Goal: Check status: Check status

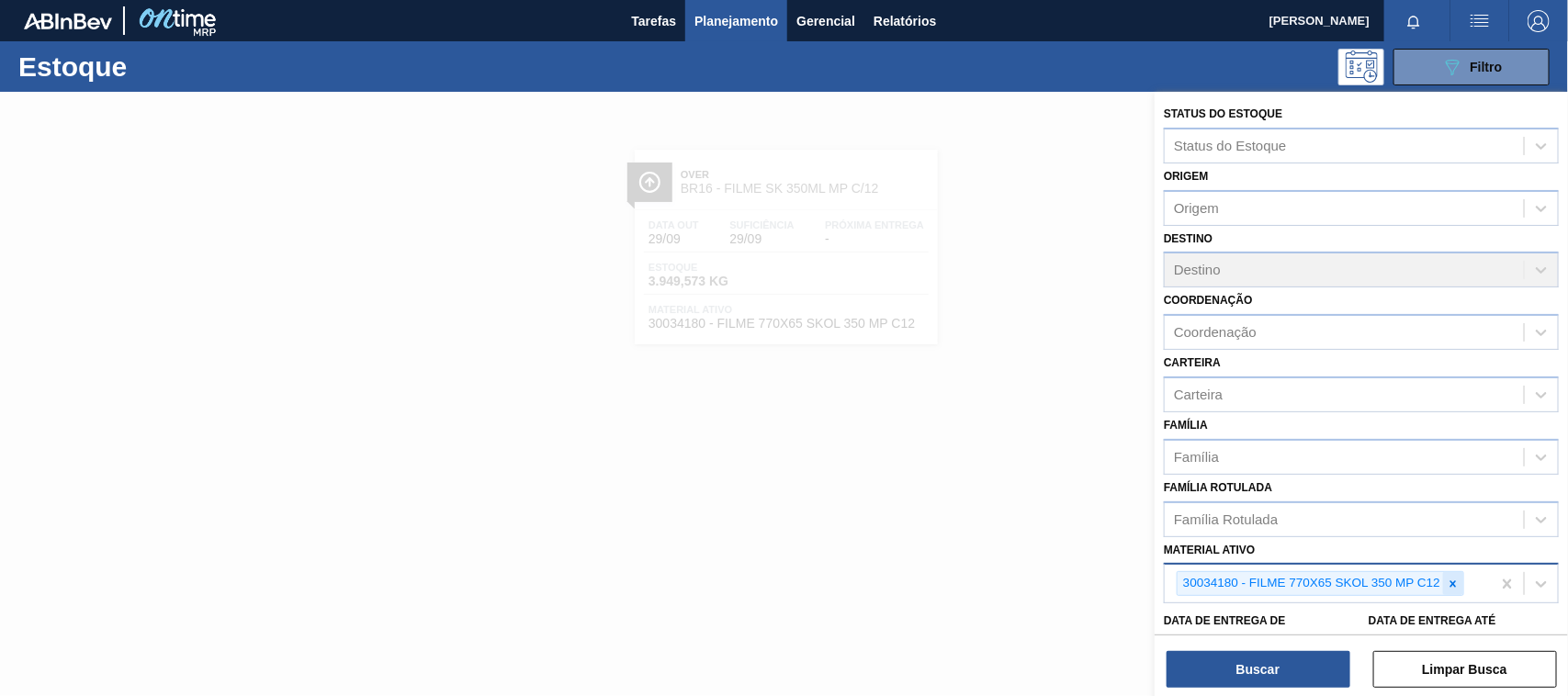
click at [1456, 578] on icon at bounding box center [1453, 583] width 13 height 13
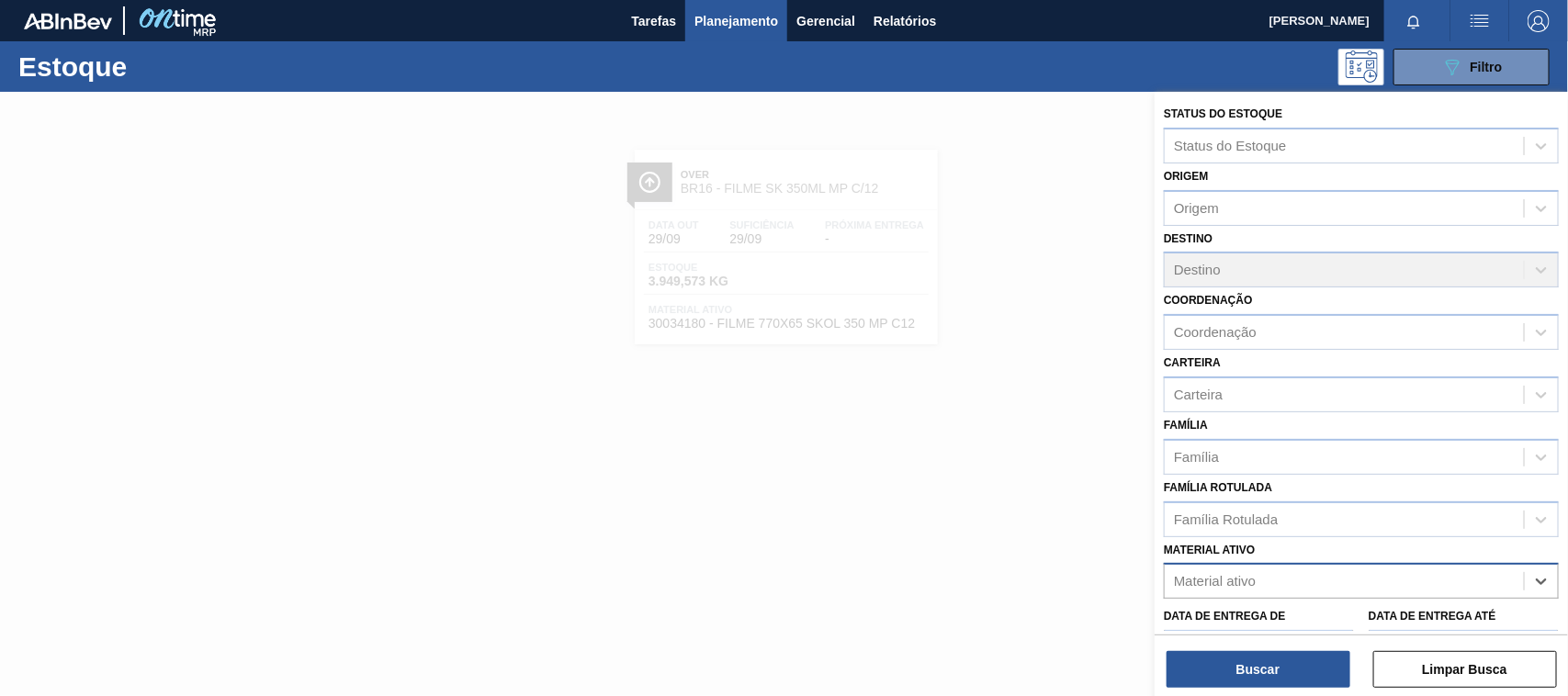
paste ativo "30034297"
type ativo "30034297"
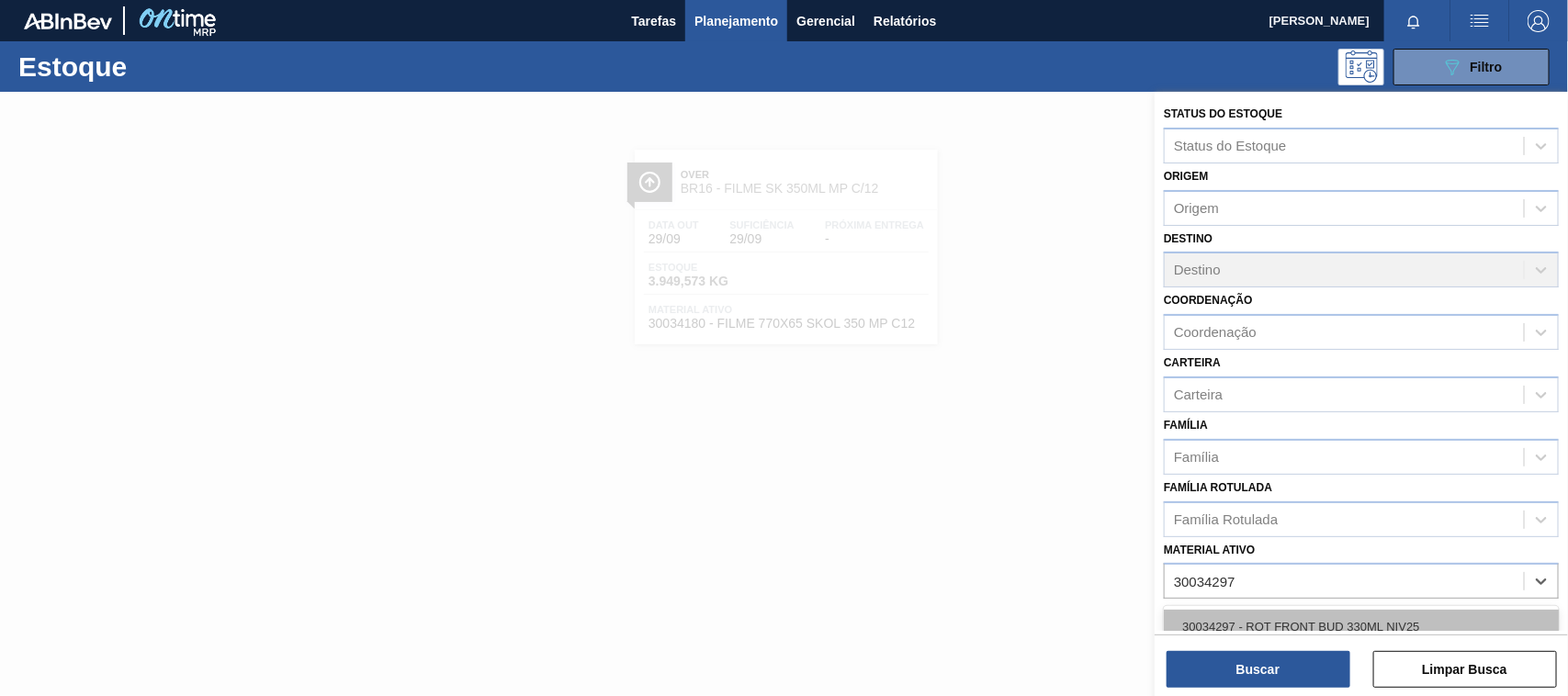
click at [1304, 621] on div "30034297 - ROT FRONT BUD 330ML NIV25" at bounding box center [1361, 626] width 395 height 34
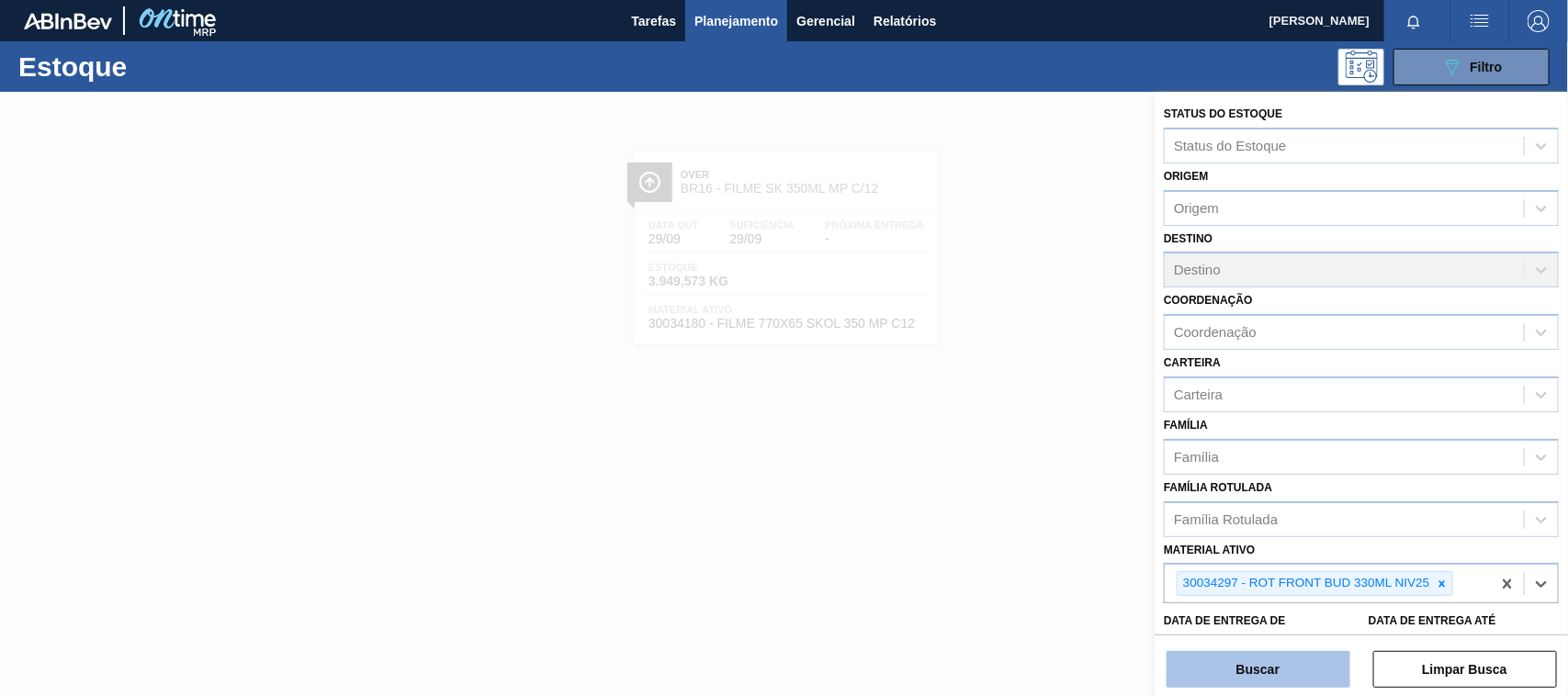
click at [1288, 652] on button "Buscar" at bounding box center [1259, 669] width 184 height 37
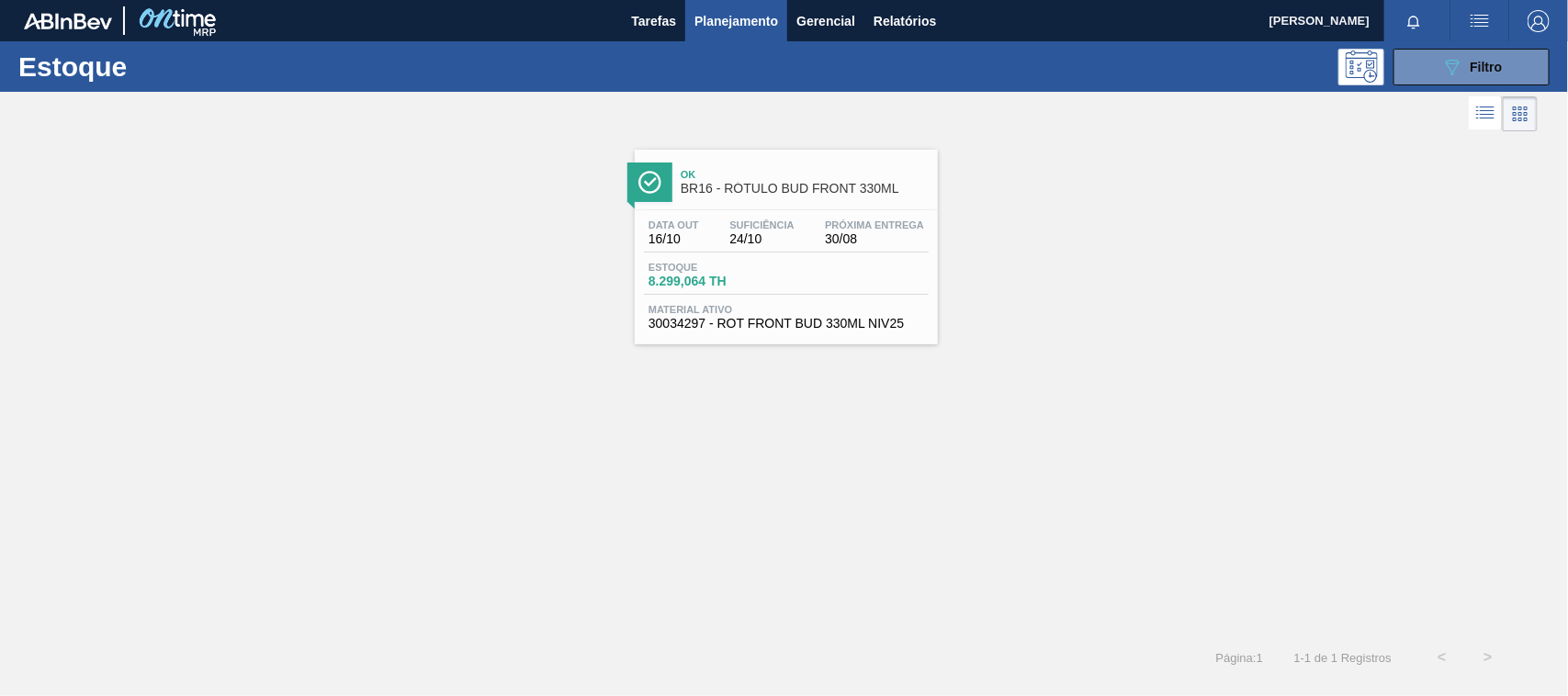
click at [824, 322] on span "30034297 - ROT FRONT BUD 330ML NIV25" at bounding box center [785, 323] width 275 height 14
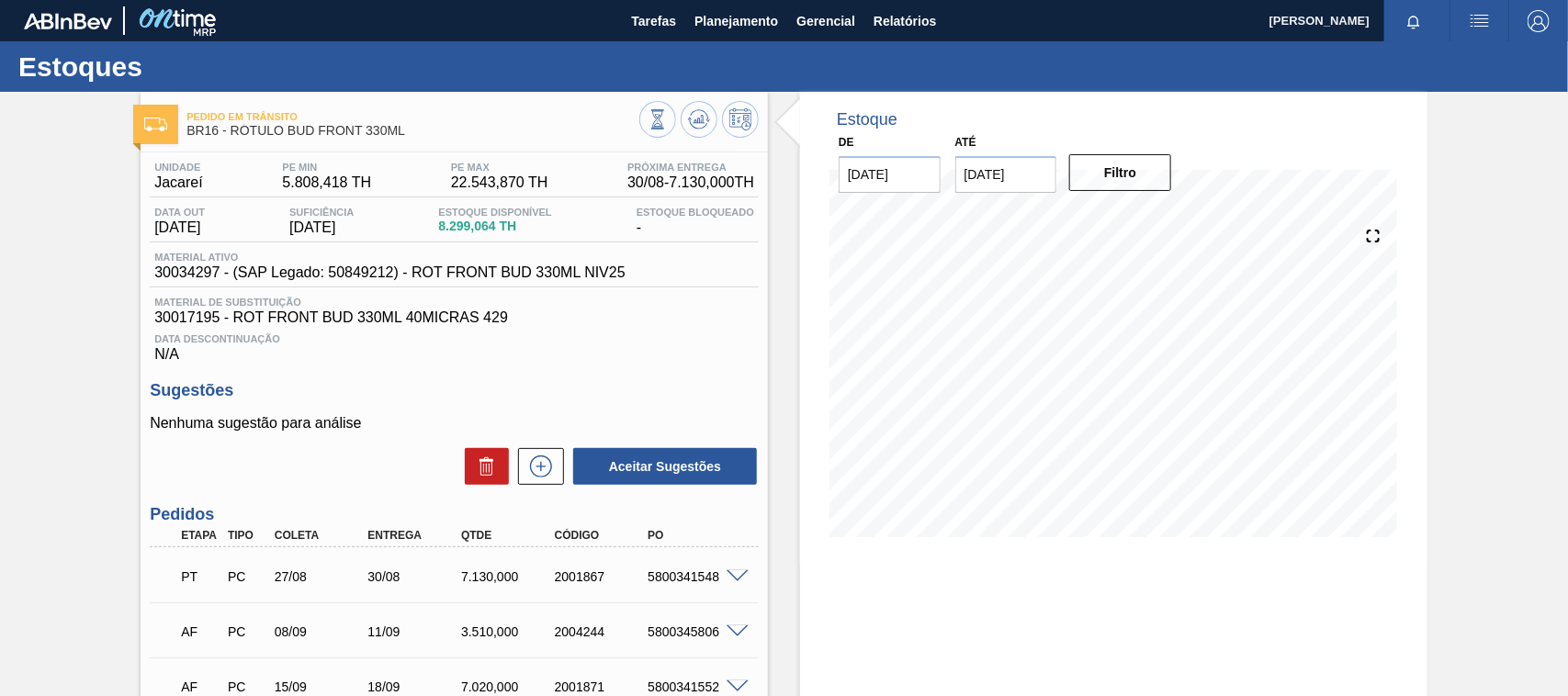
scroll to position [230, 0]
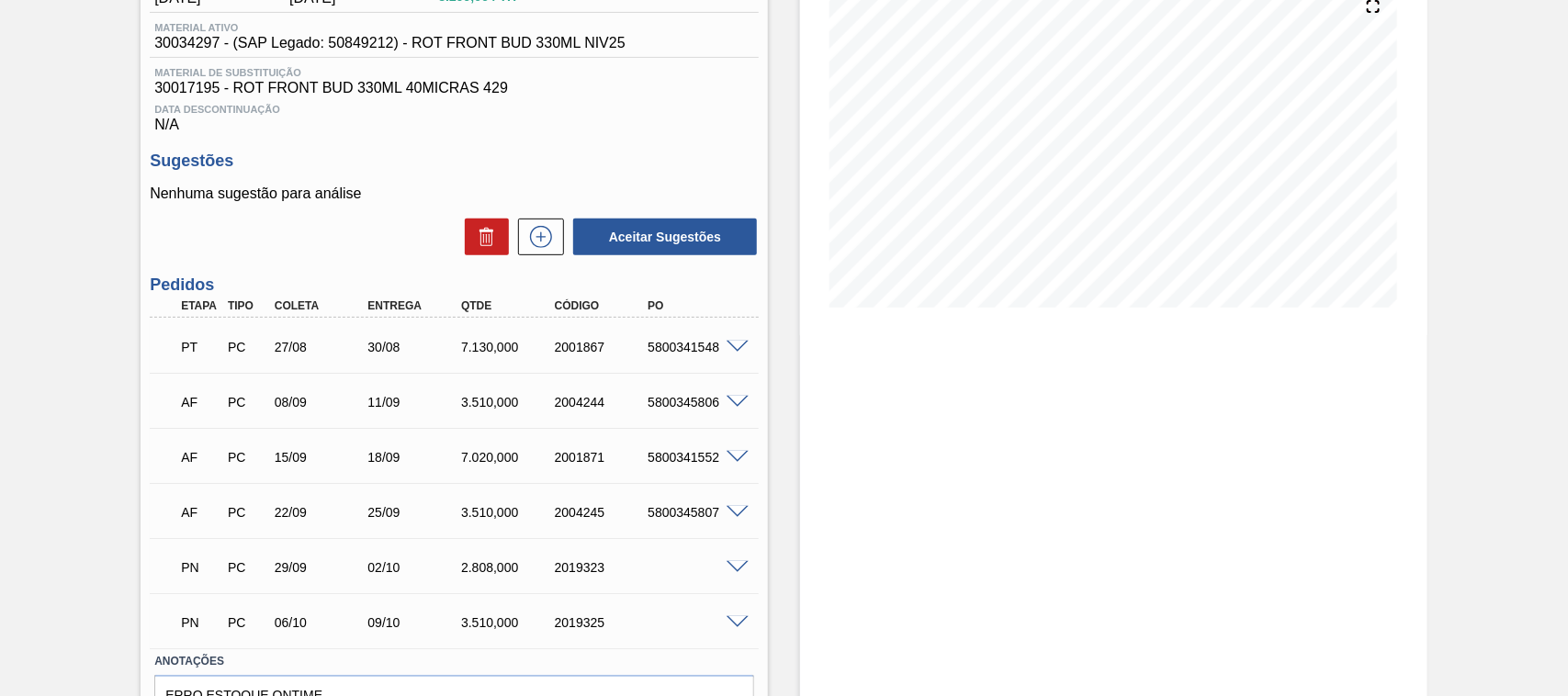
click at [669, 344] on div "5800341548" at bounding box center [695, 347] width 104 height 15
copy div "5800341548"
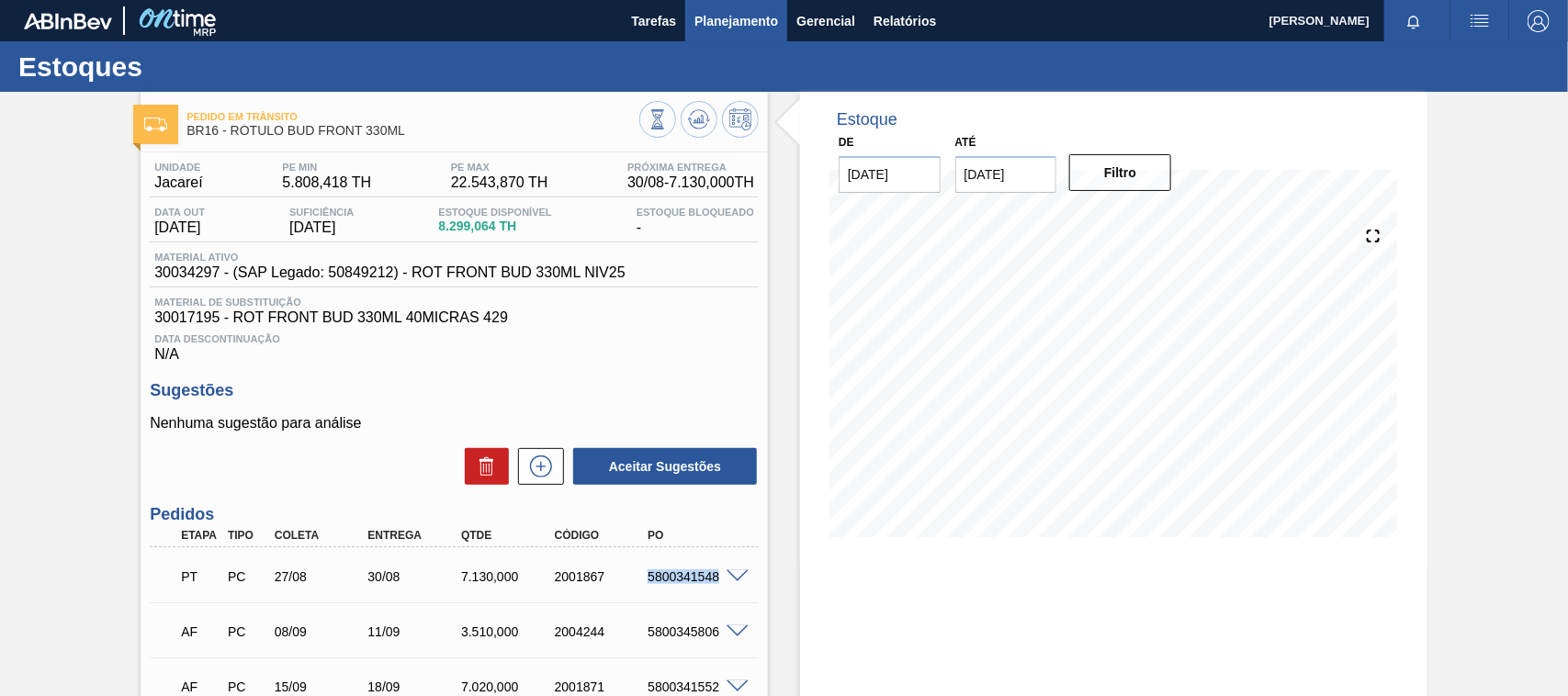
click at [729, 15] on span "Planejamento" at bounding box center [736, 21] width 83 height 22
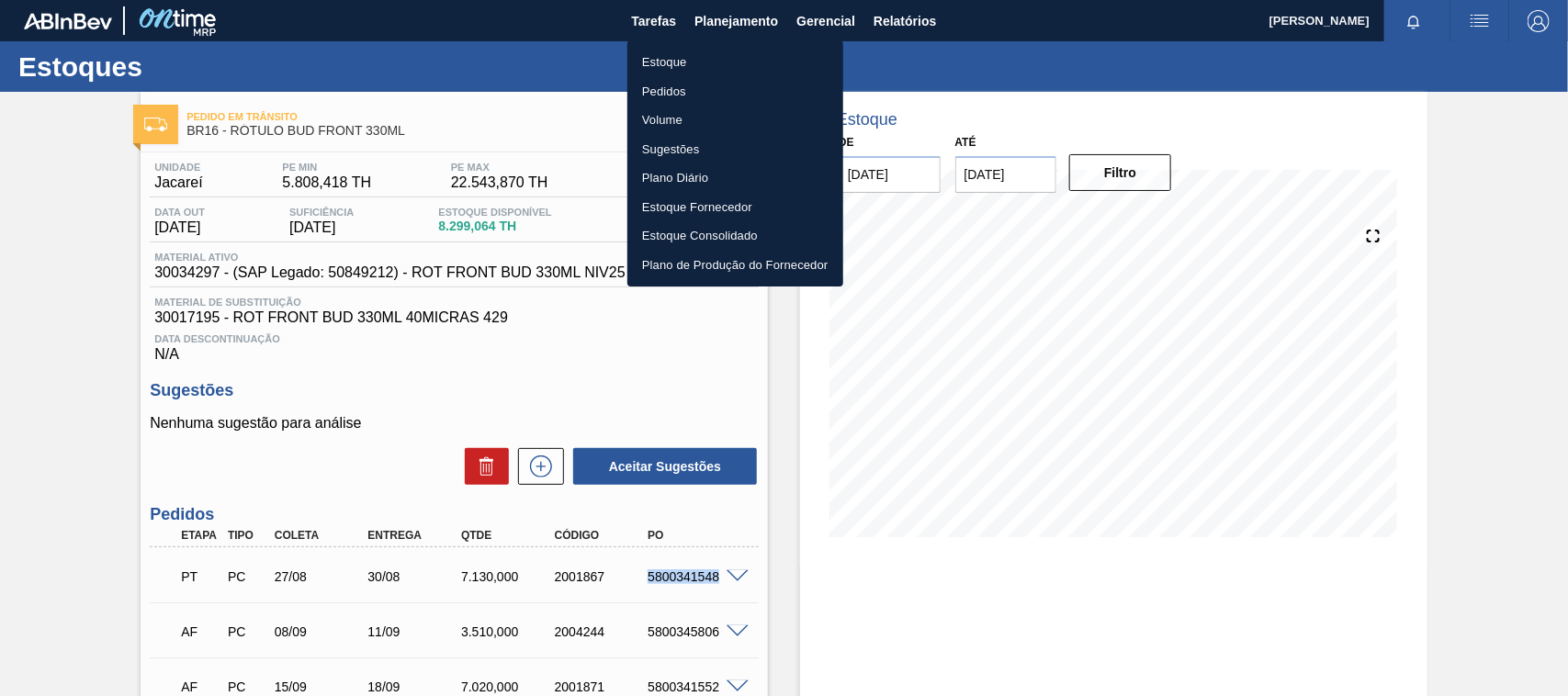
click at [702, 71] on li "Estoque" at bounding box center [735, 61] width 216 height 29
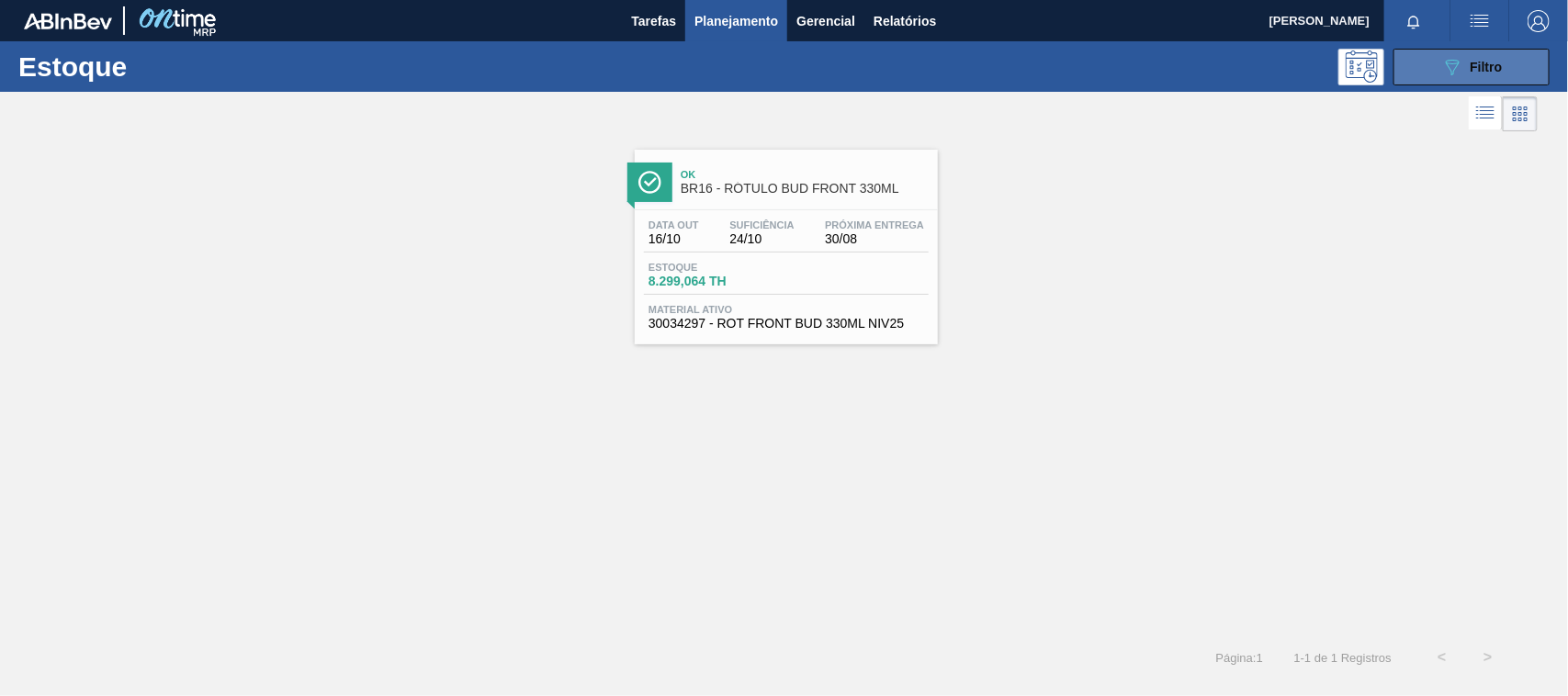
click at [1474, 78] on button "089F7B8B-B2A5-4AFE-B5C0-19BA573D28AC Filtro" at bounding box center [1471, 66] width 156 height 37
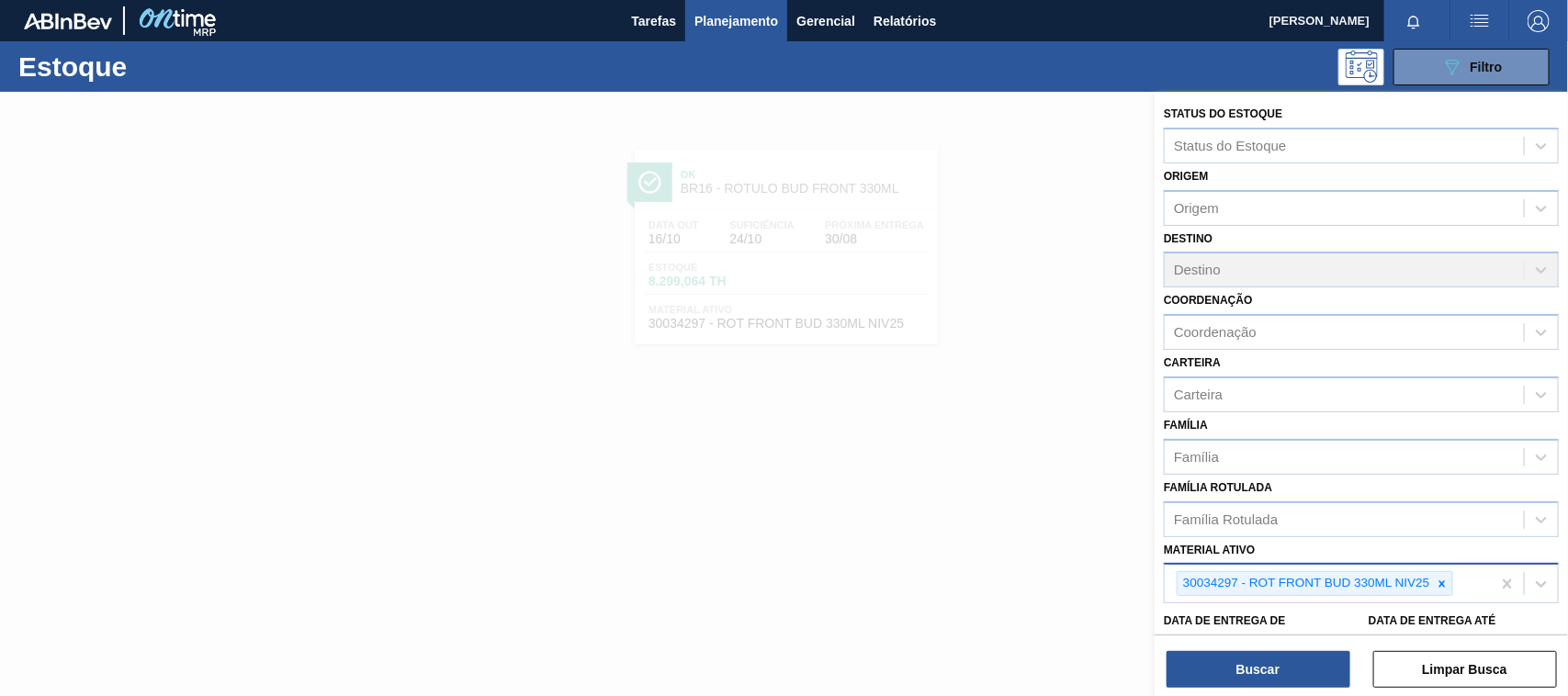
click at [1449, 581] on div at bounding box center [1441, 583] width 20 height 23
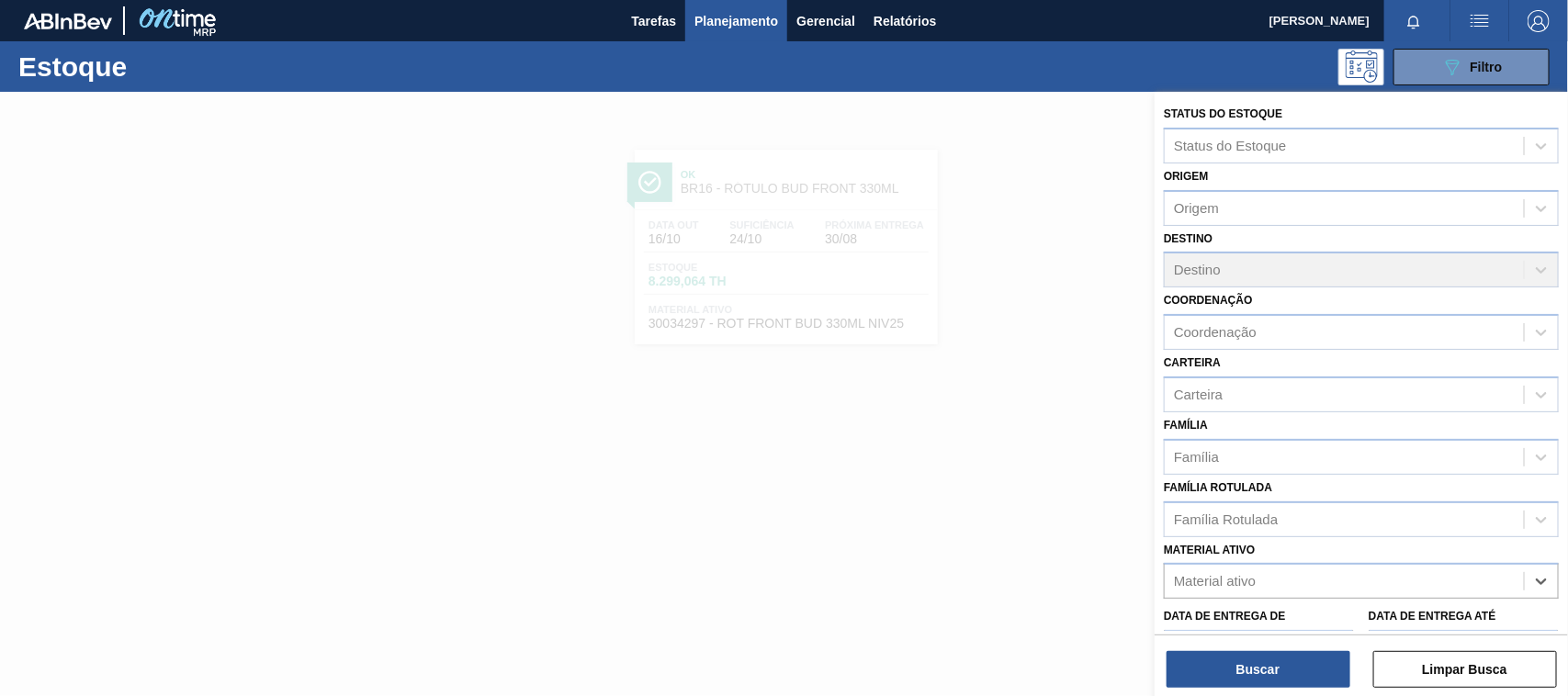
paste ativo "30034418"
type ativo "30034418"
drag, startPoint x: 1313, startPoint y: 615, endPoint x: 1300, endPoint y: 630, distance: 19.8
click at [1312, 615] on div "30034418 - CX CARTAO SENSES GARMINO 269ML LN C6" at bounding box center [1361, 626] width 395 height 34
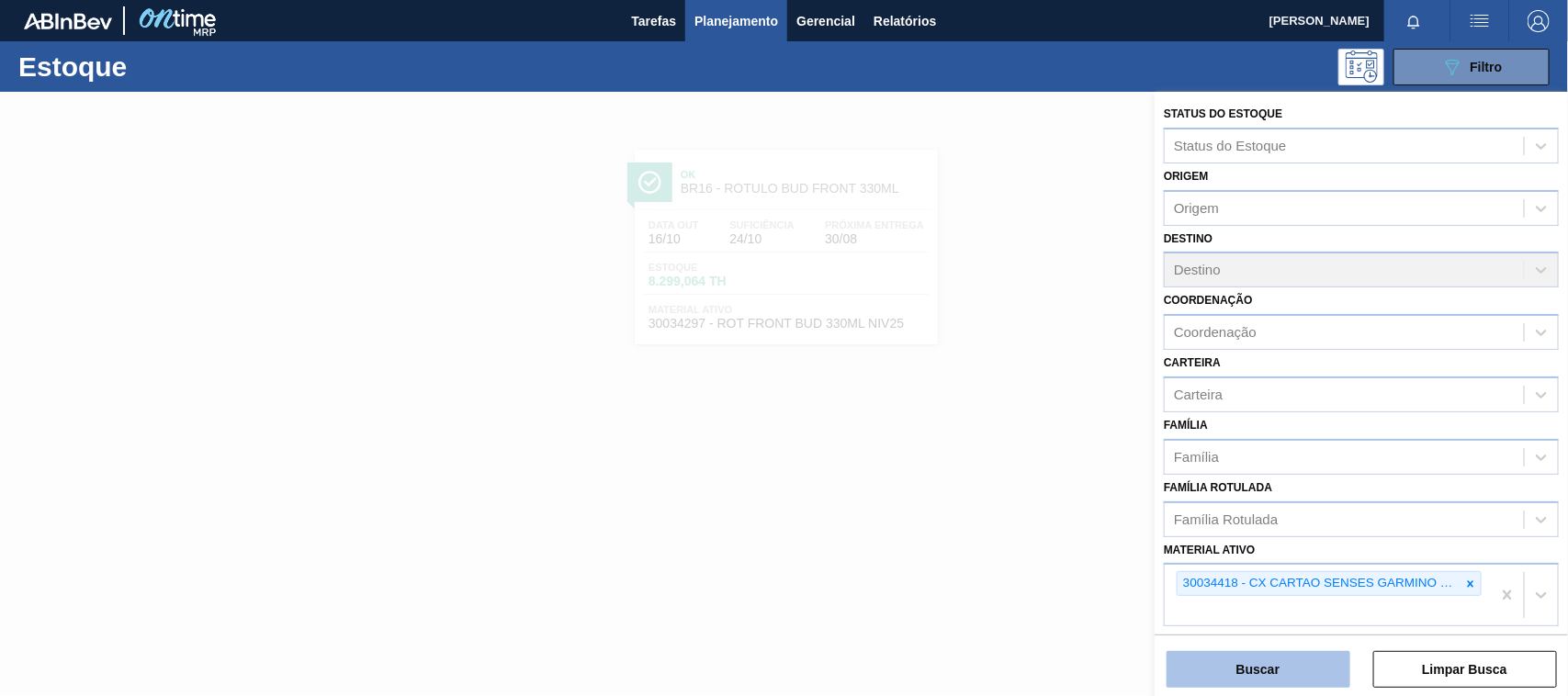
click at [1287, 674] on button "Buscar" at bounding box center [1259, 669] width 184 height 37
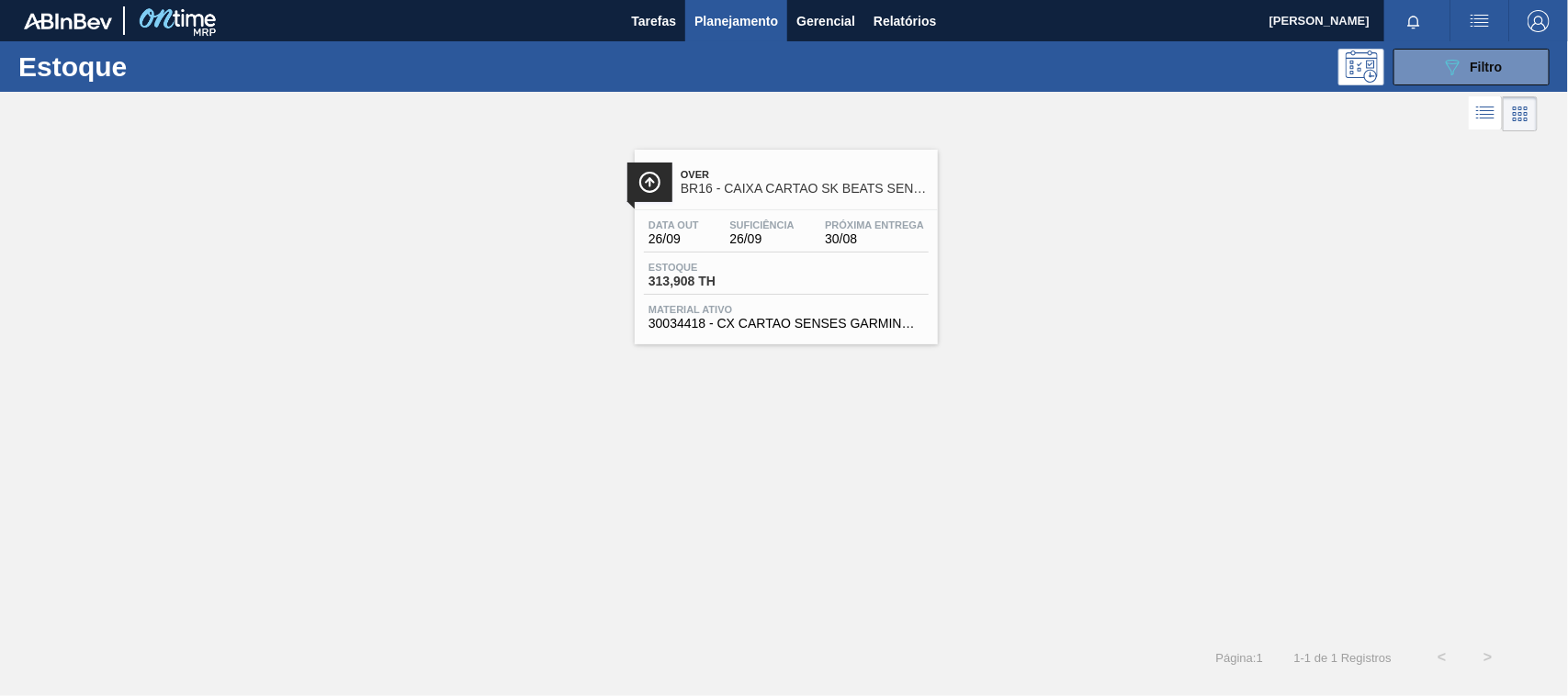
click at [799, 326] on span "30034418 - CX CARTAO SENSES GARMINO 269ML LN C6" at bounding box center [785, 323] width 275 height 14
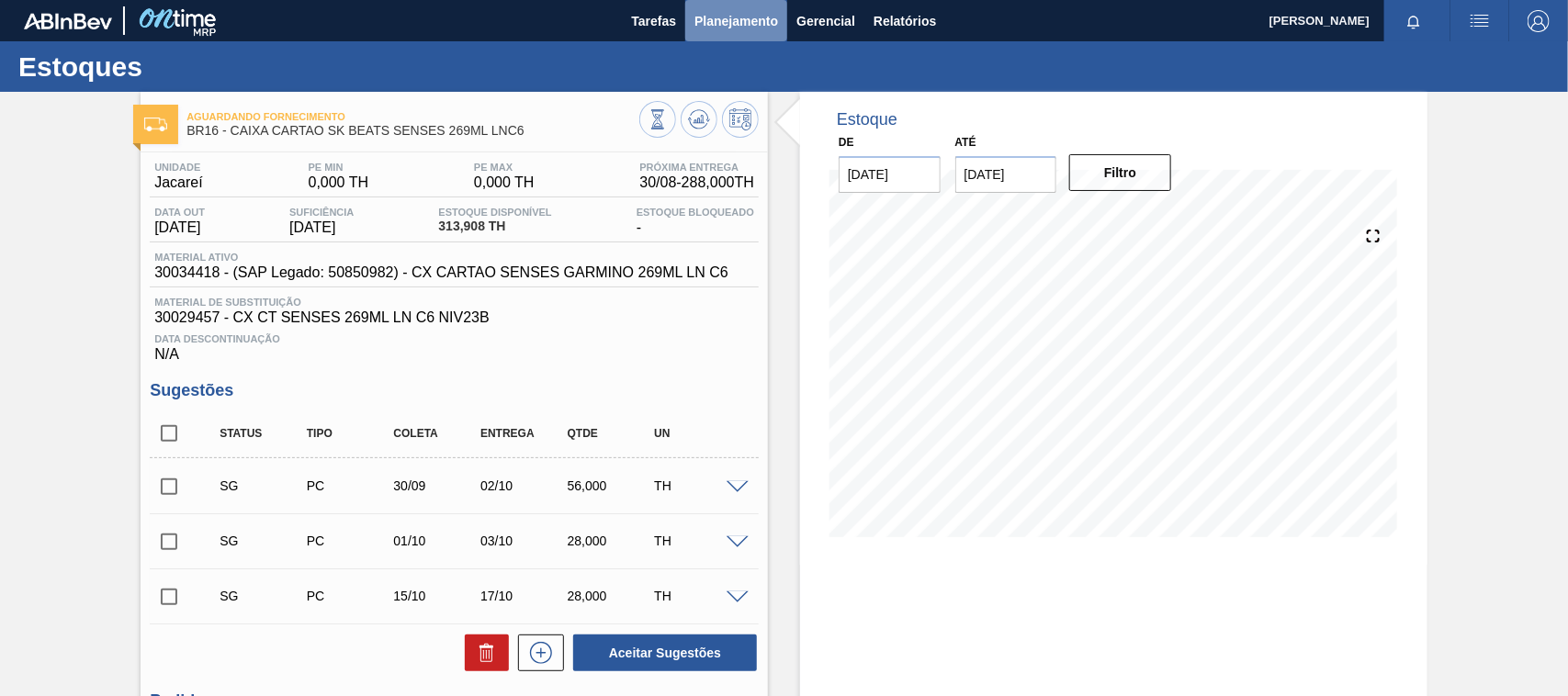
click at [705, 26] on span "Planejamento" at bounding box center [736, 21] width 83 height 22
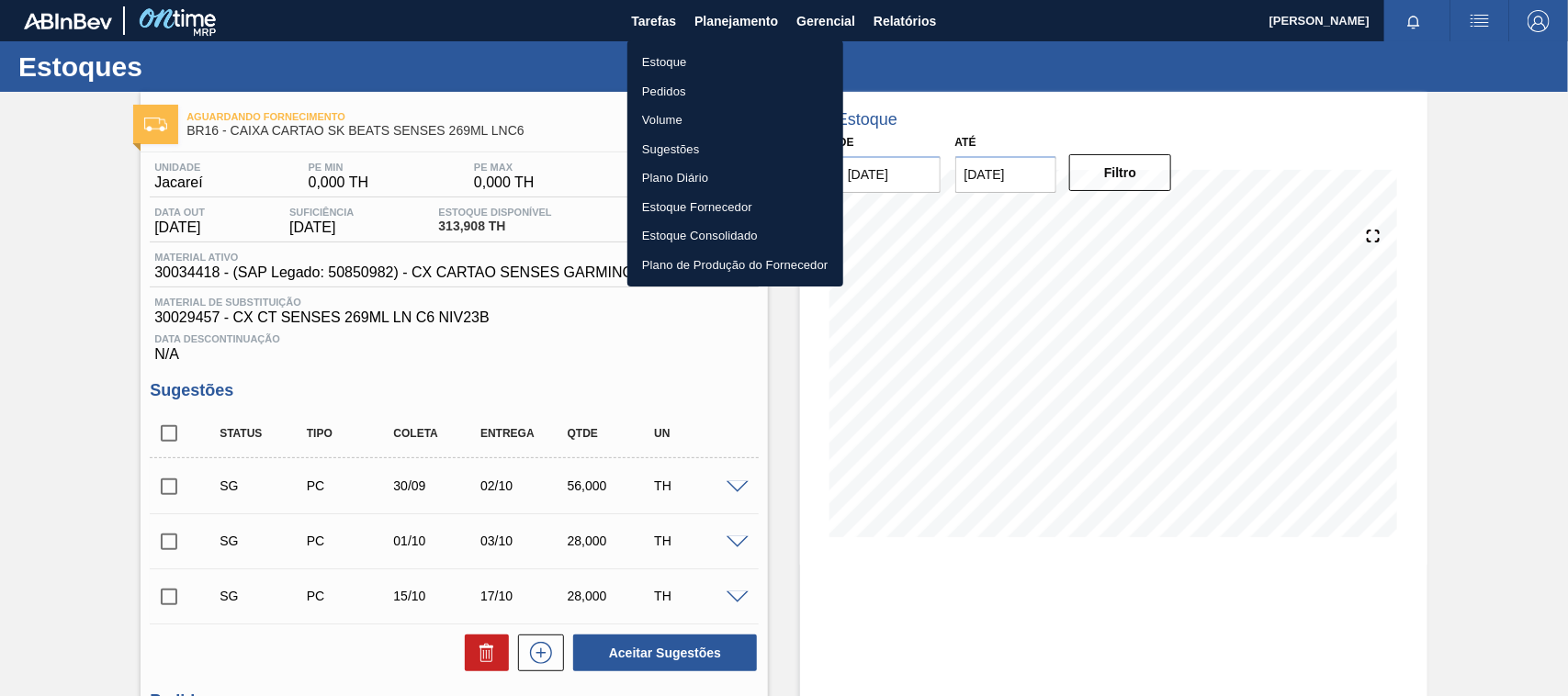
click at [675, 57] on li "Estoque" at bounding box center [735, 61] width 216 height 29
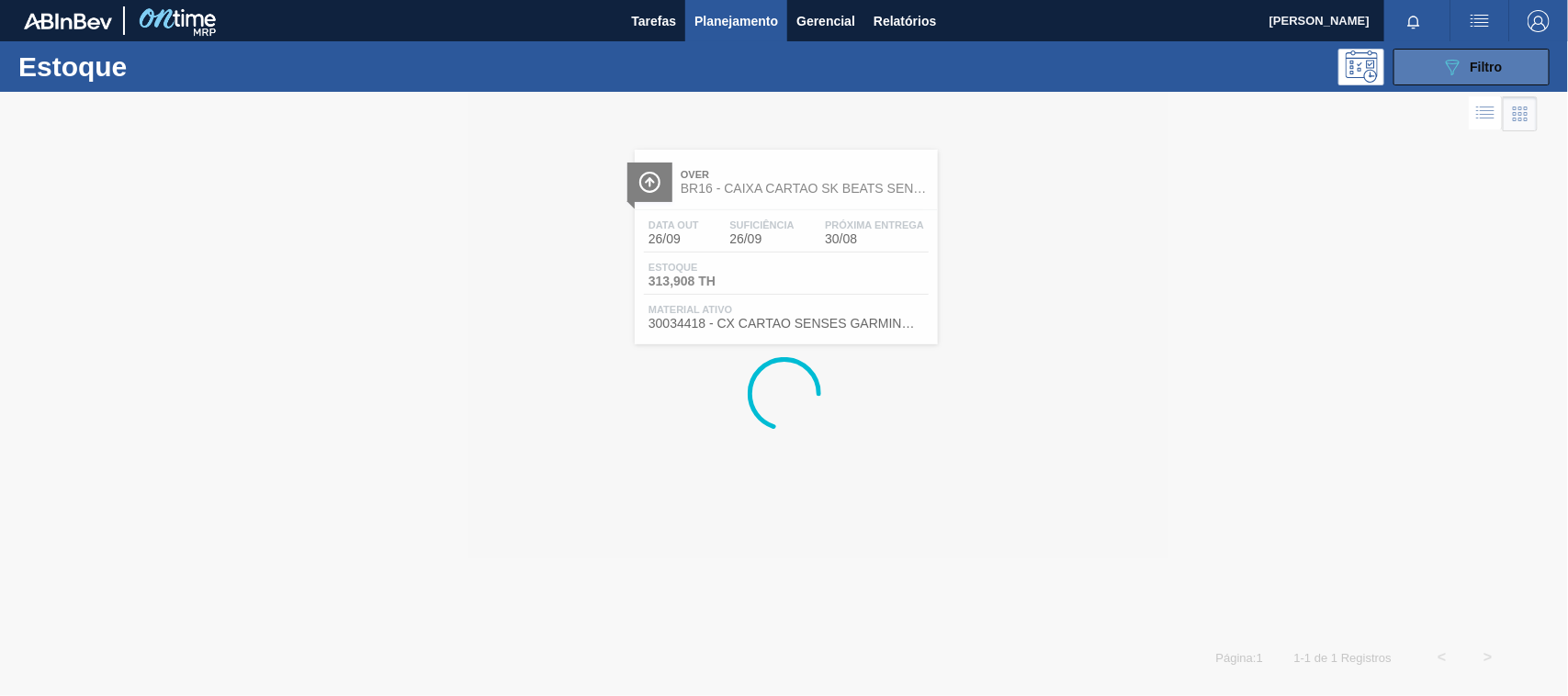
click at [1494, 69] on span "Filtro" at bounding box center [1487, 67] width 32 height 15
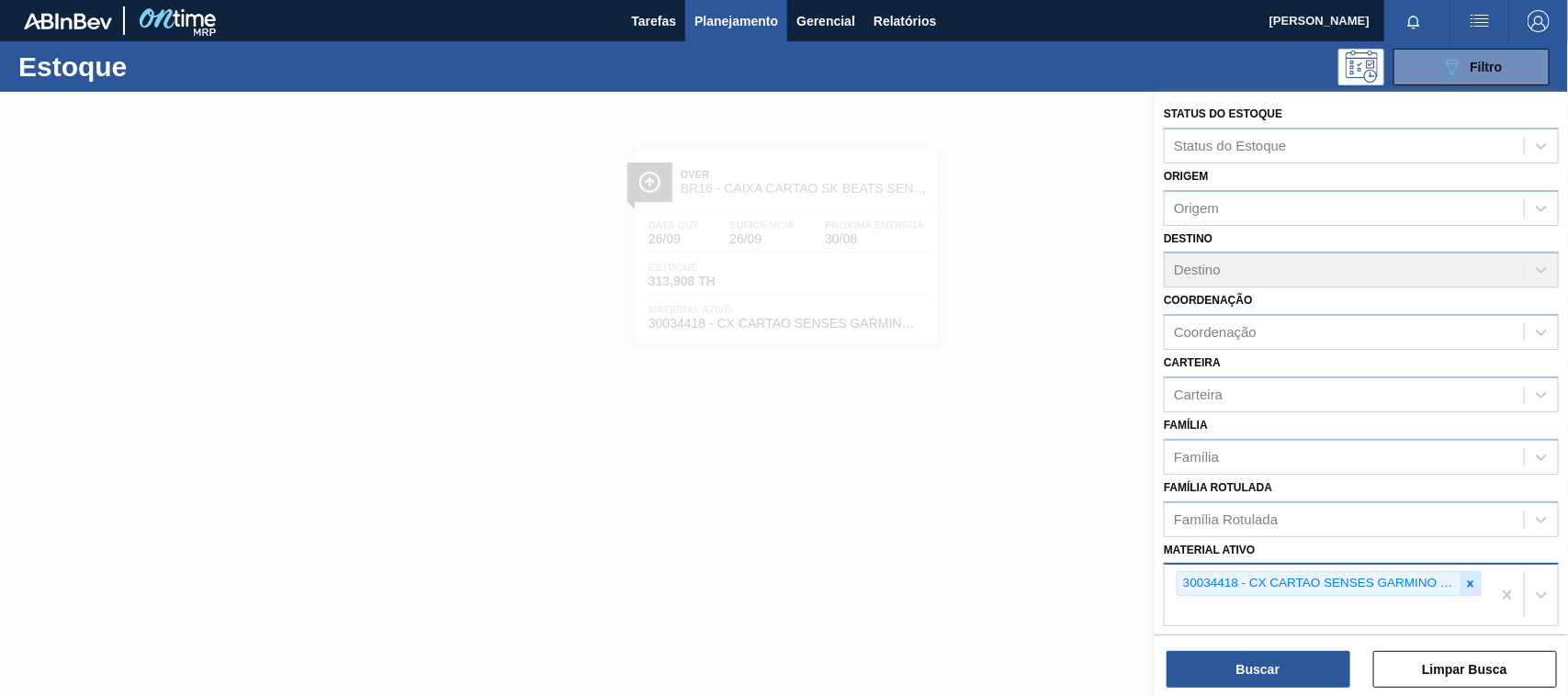
click at [1474, 580] on icon at bounding box center [1471, 583] width 13 height 13
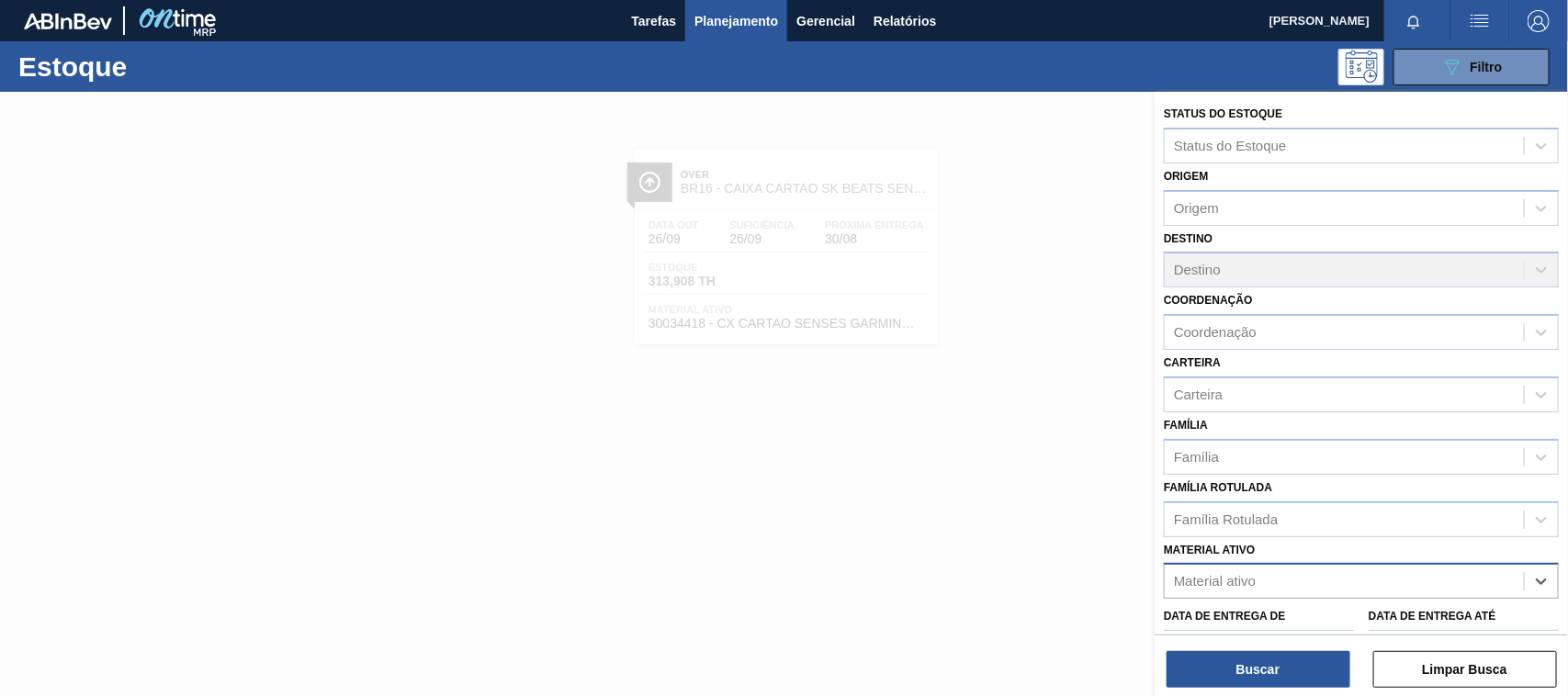
paste ativo "30002867"
type ativo "30002867"
click at [1237, 612] on div "30002867 - ADESIVO AQUENCE XP2020" at bounding box center [1361, 626] width 395 height 34
click at [1254, 649] on div "Buscar Limpar Busca" at bounding box center [1361, 660] width 414 height 51
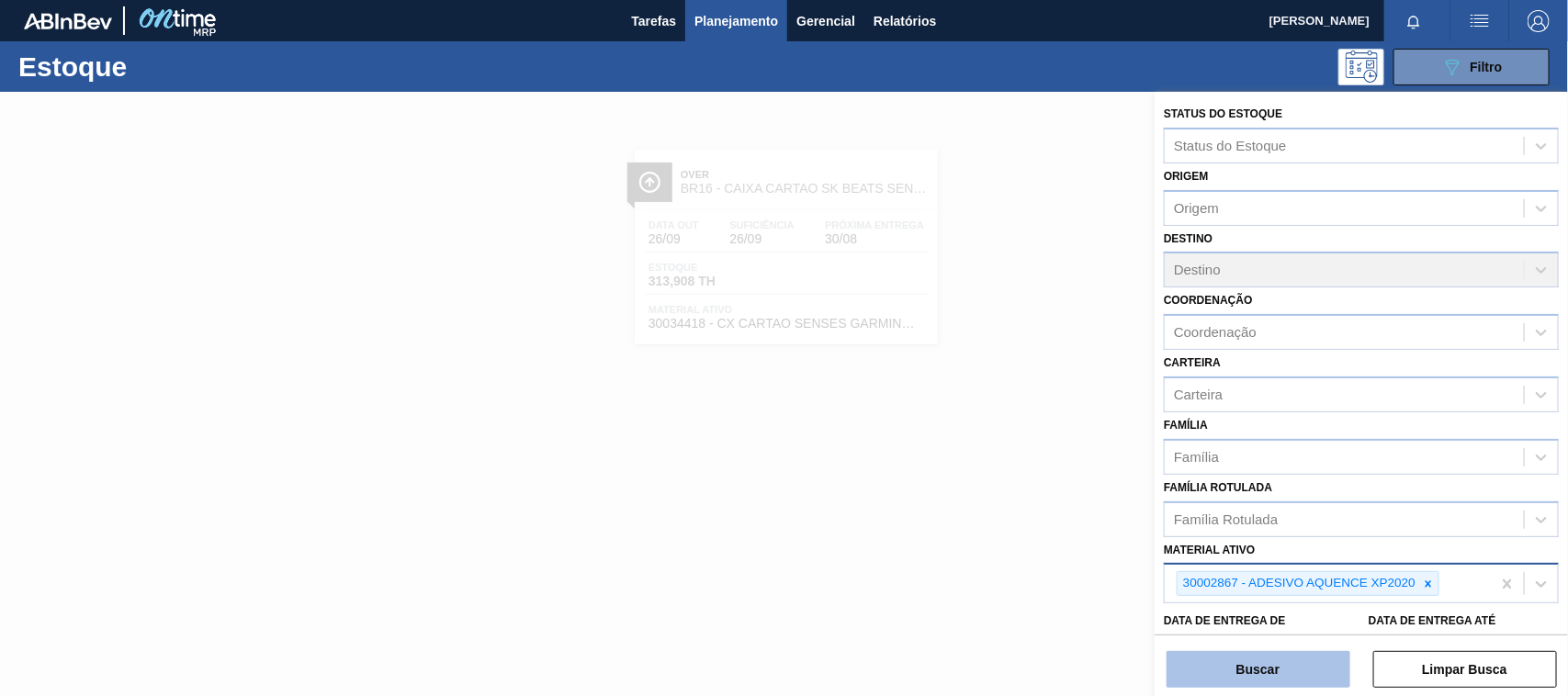
click at [1252, 667] on button "Buscar" at bounding box center [1259, 669] width 184 height 37
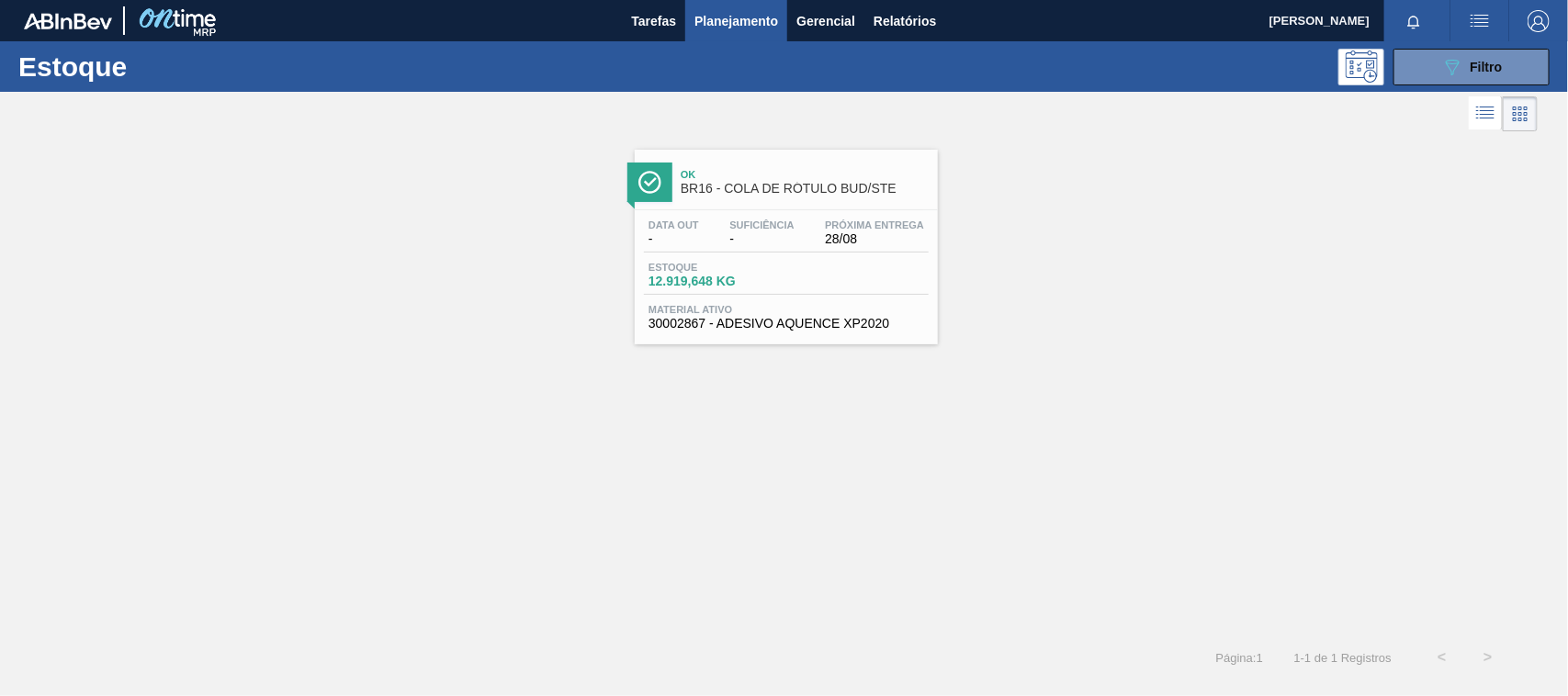
click at [819, 230] on div "Data out - Suficiência - Próxima Entrega 28/08" at bounding box center [785, 235] width 285 height 33
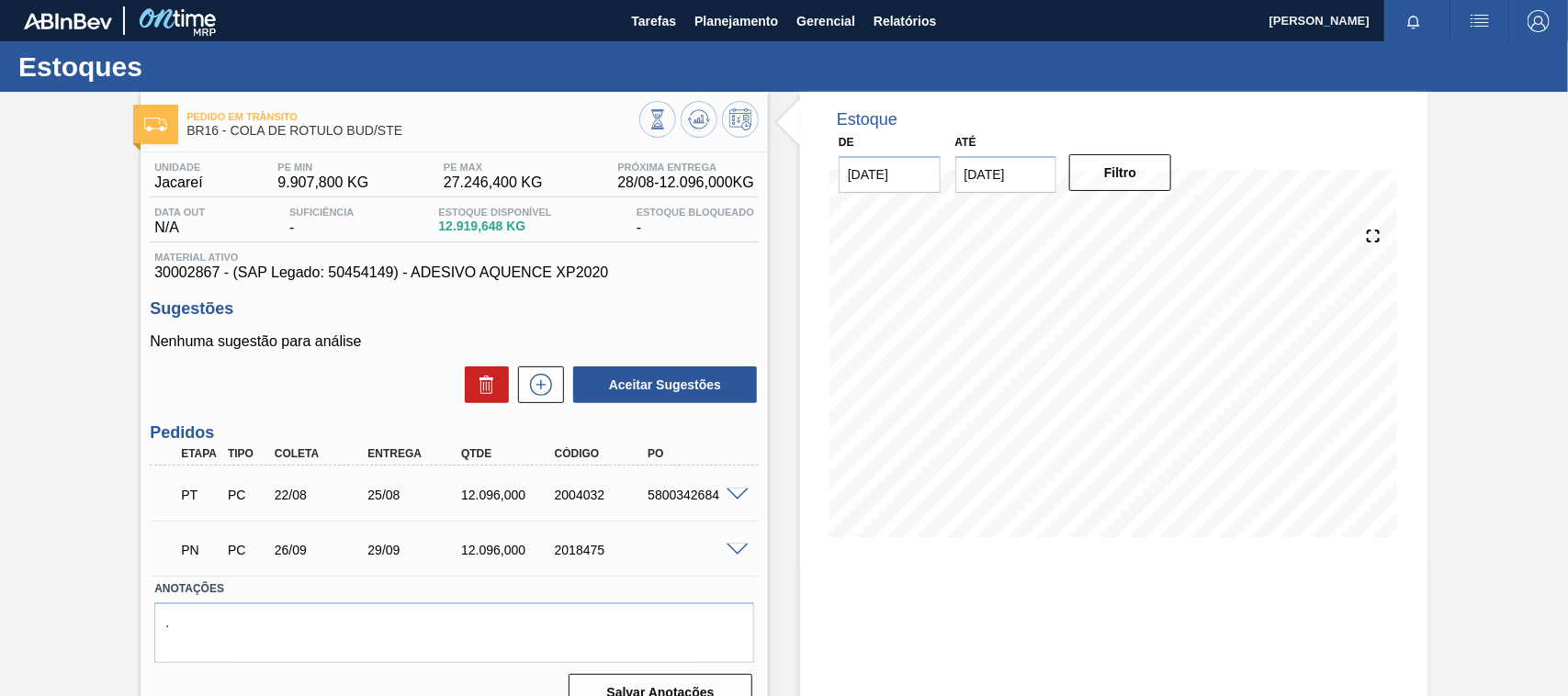
click at [741, 496] on span at bounding box center [737, 495] width 22 height 14
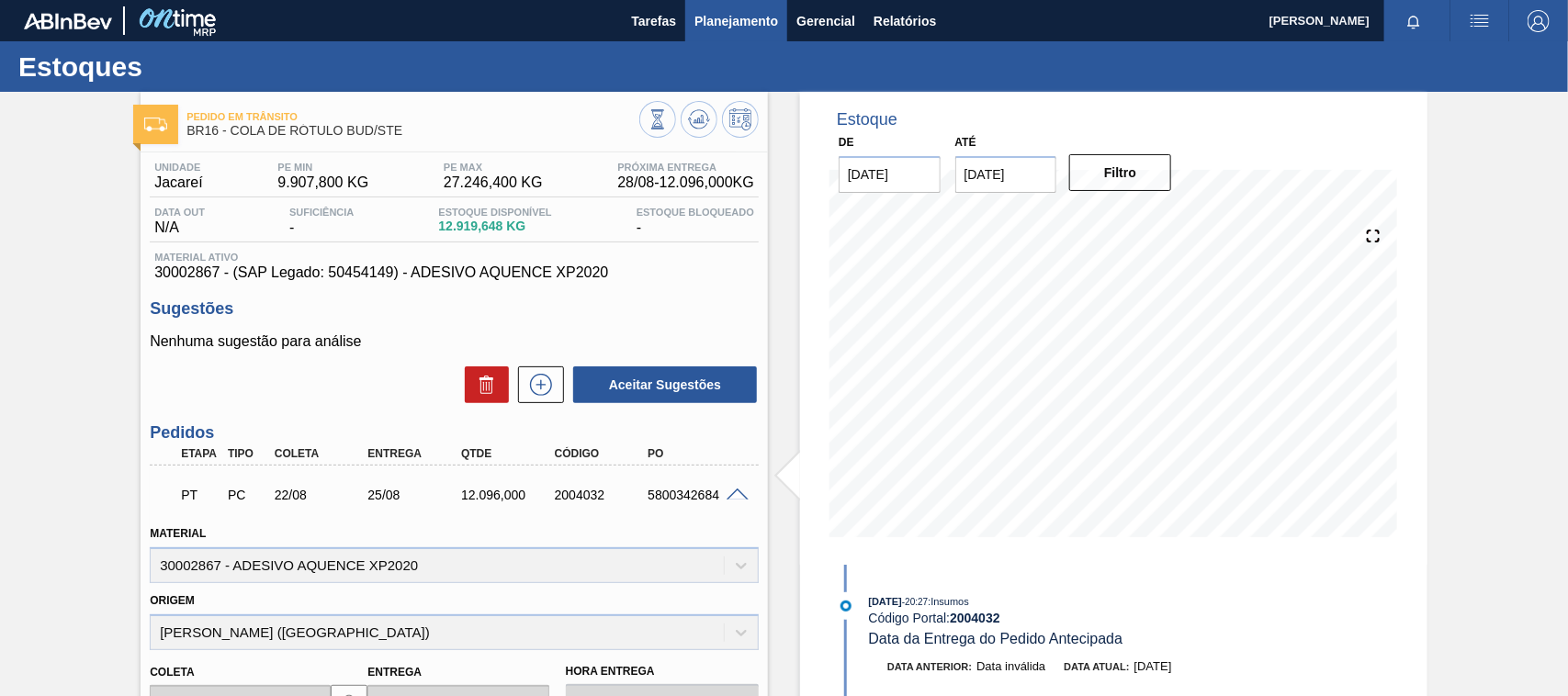
click at [731, 5] on button "Planejamento" at bounding box center [736, 21] width 102 height 42
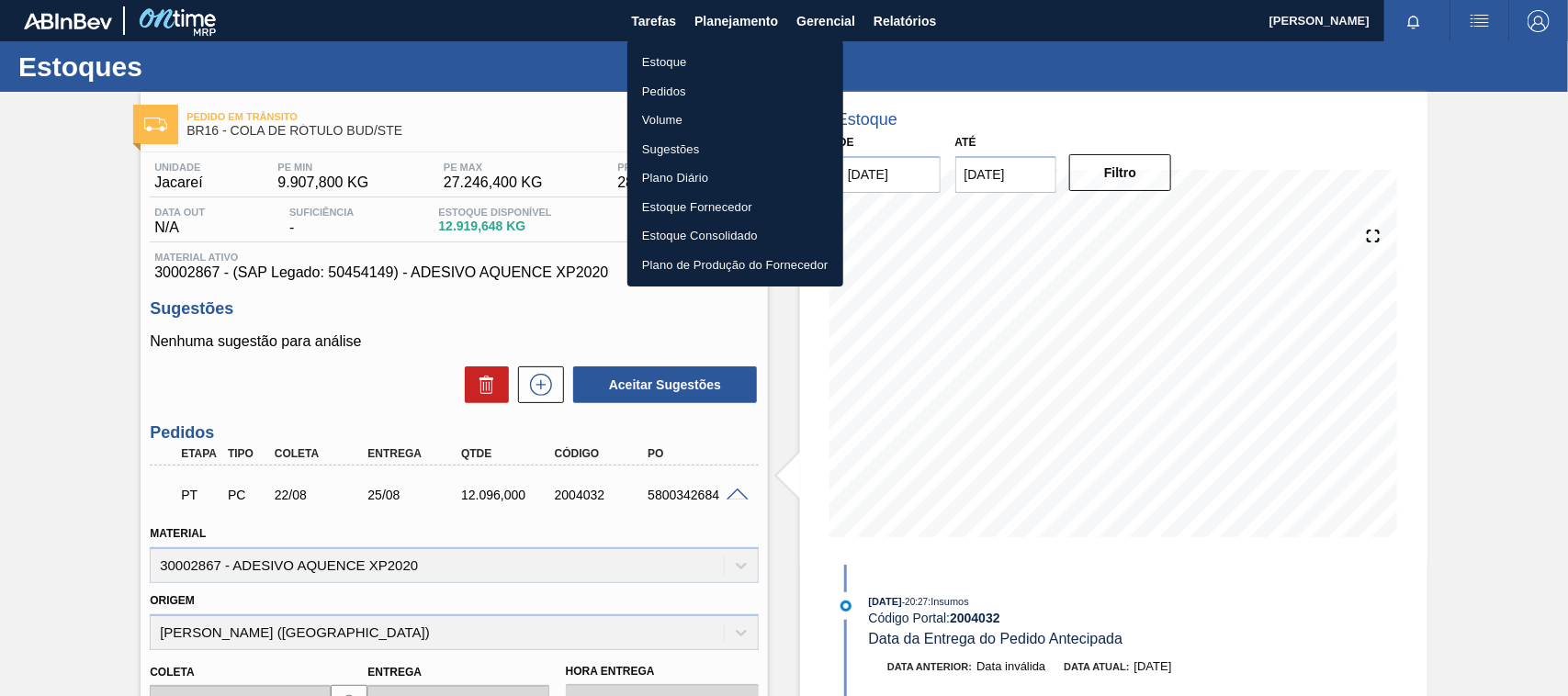
click at [704, 47] on li "Estoque" at bounding box center [735, 61] width 216 height 29
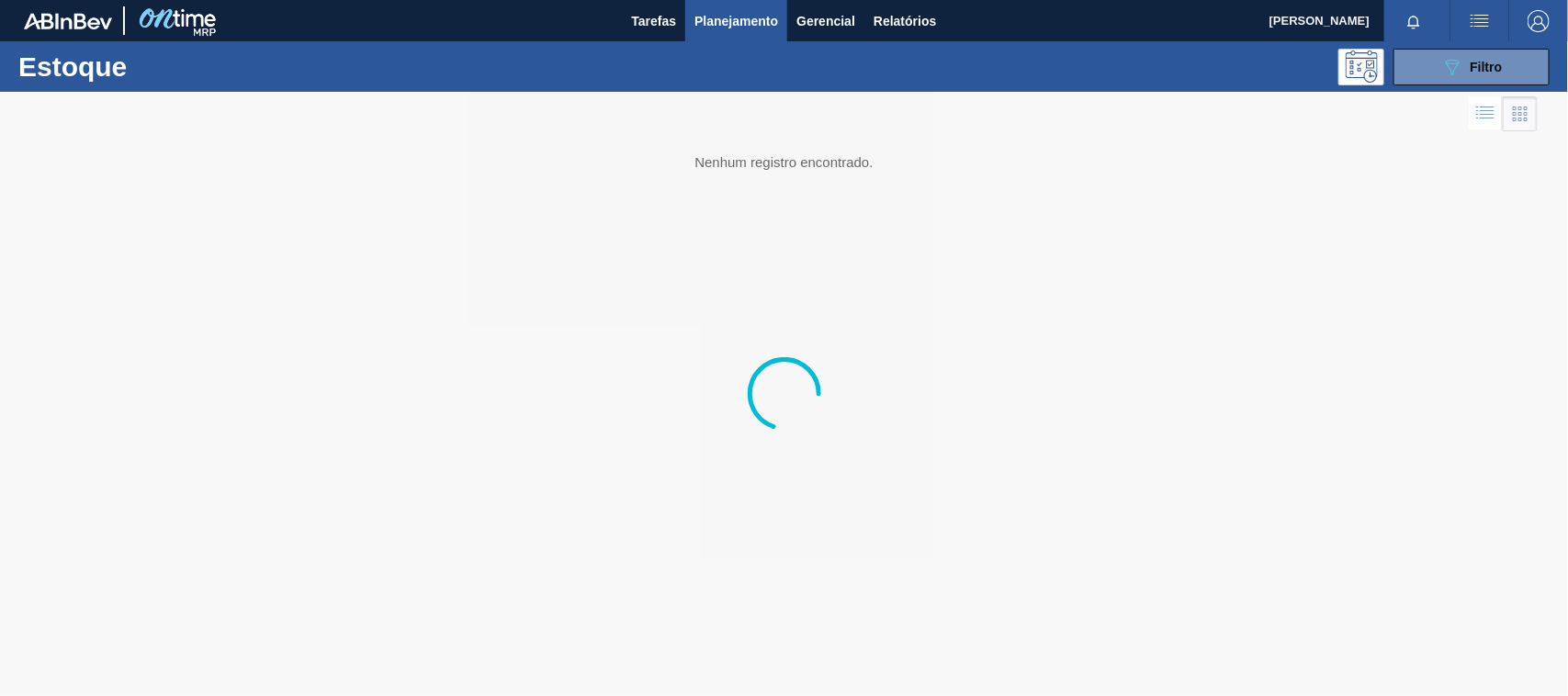
click at [1426, 85] on div "Estoque 089F7B8B-B2A5-4AFE-B5C0-19BA573D28AC Filtro" at bounding box center [784, 66] width 1568 height 50
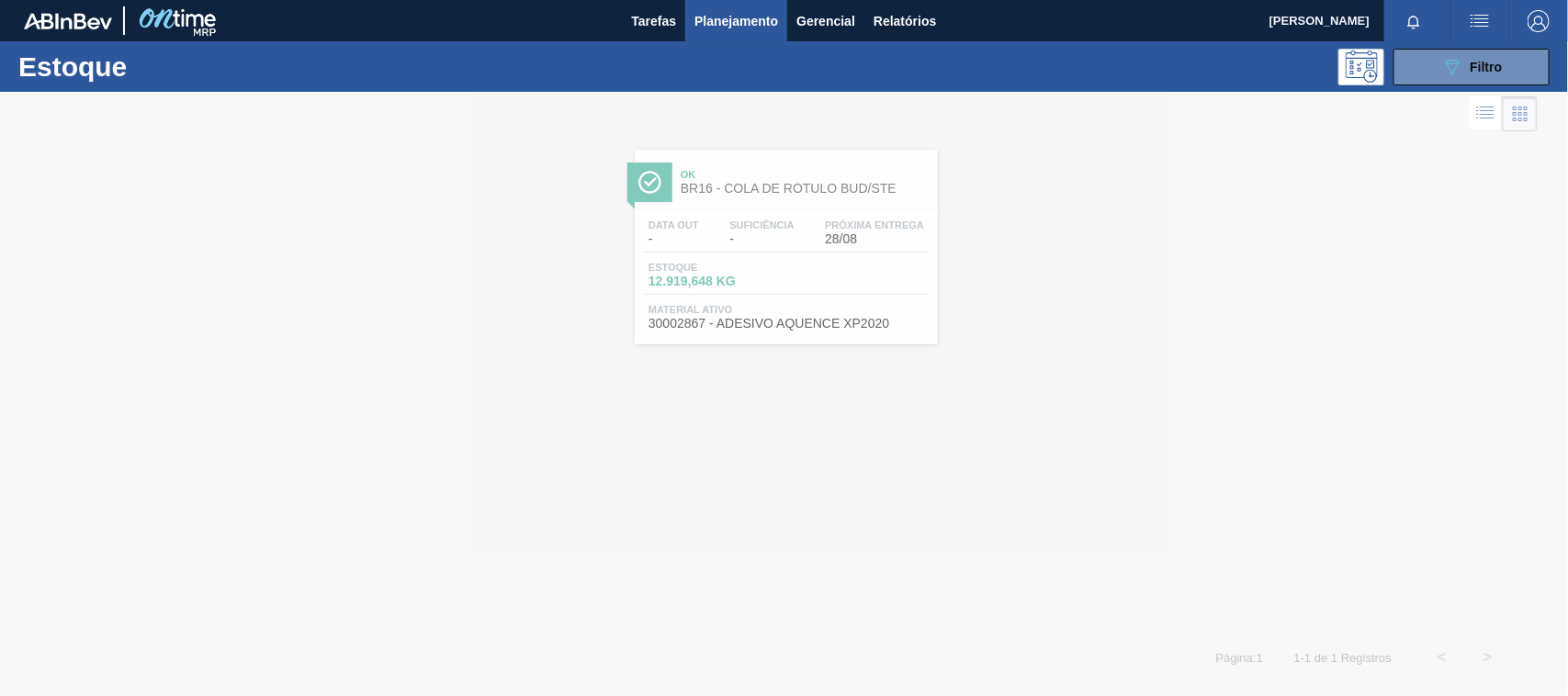
drag, startPoint x: 1423, startPoint y: 65, endPoint x: 1370, endPoint y: 328, distance: 268.3
click at [1420, 65] on button "089F7B8B-B2A5-4AFE-B5C0-19BA573D28AC Filtro" at bounding box center [1471, 66] width 156 height 37
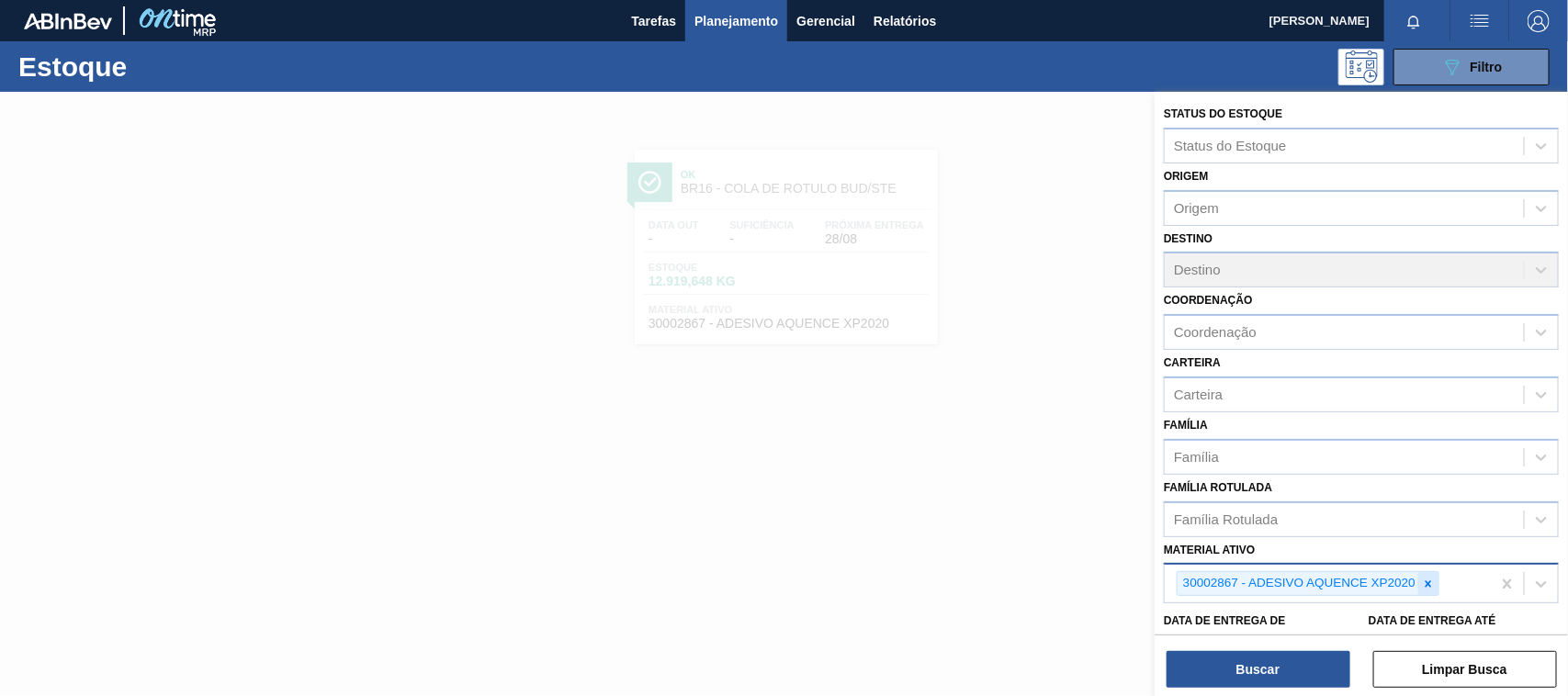
click at [1426, 583] on icon at bounding box center [1428, 583] width 7 height 7
paste ativo "30017830"
type ativo "30017830"
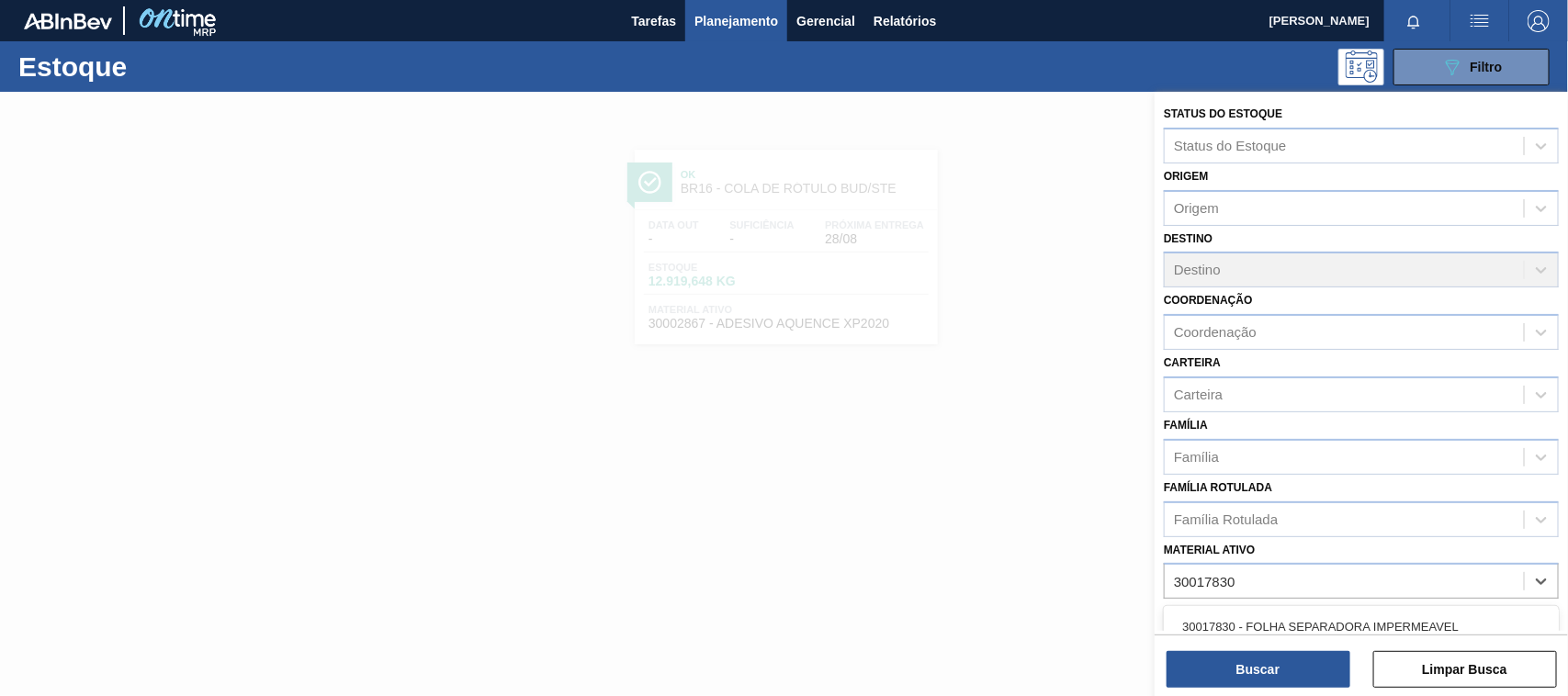
drag, startPoint x: 1252, startPoint y: 613, endPoint x: 1242, endPoint y: 629, distance: 18.9
click at [1251, 615] on div "30017830 - FOLHA SEPARADORA IMPERMEAVEL" at bounding box center [1361, 626] width 395 height 34
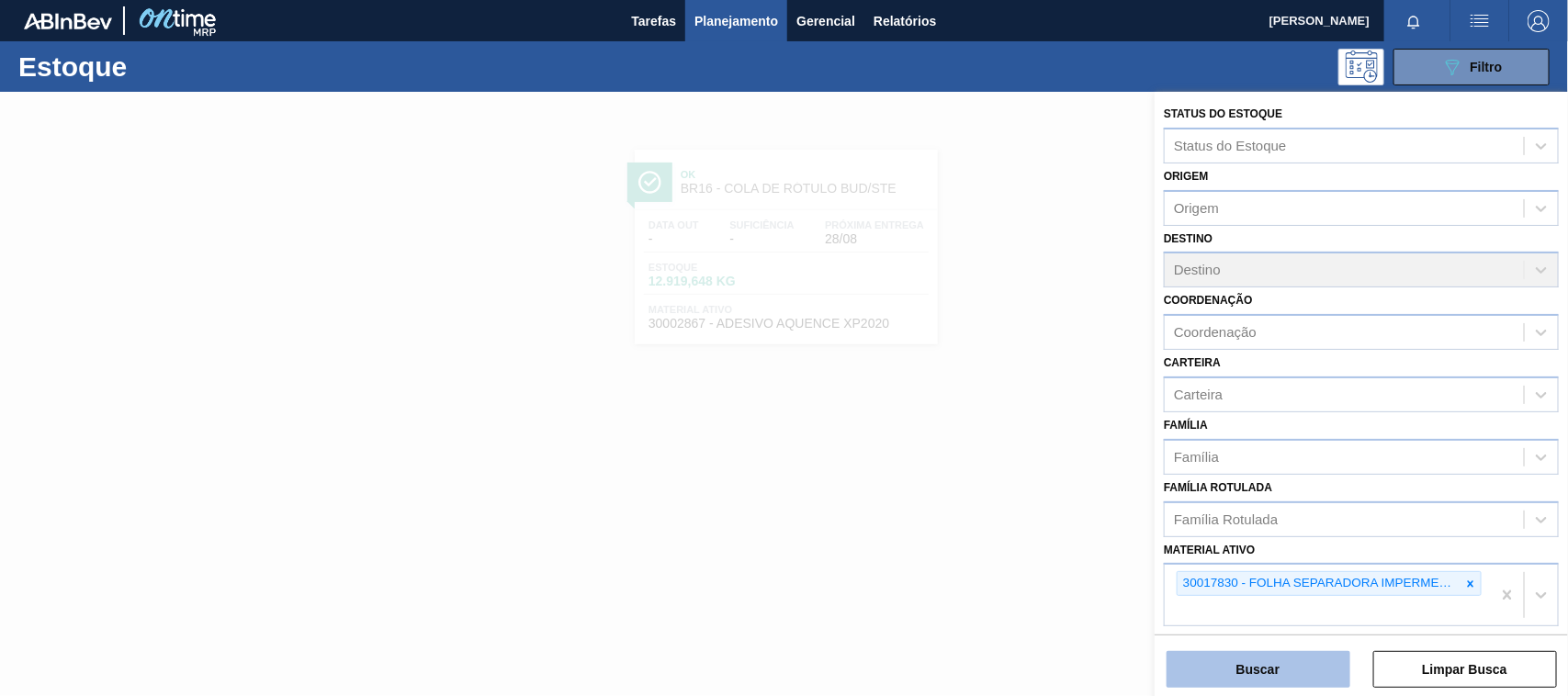
click at [1241, 670] on button "Buscar" at bounding box center [1259, 669] width 184 height 37
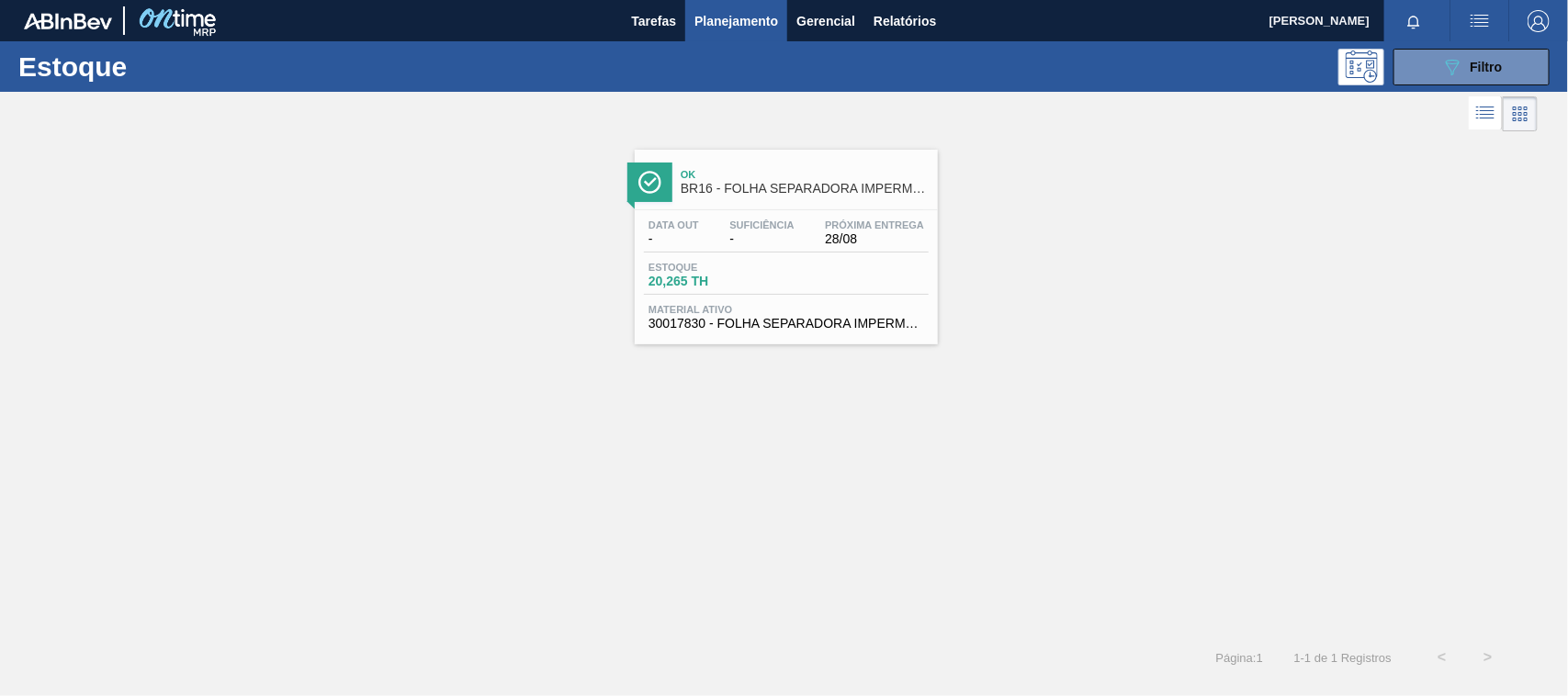
click at [717, 319] on span "30017830 - FOLHA SEPARADORA IMPERMEAVEL" at bounding box center [785, 323] width 275 height 14
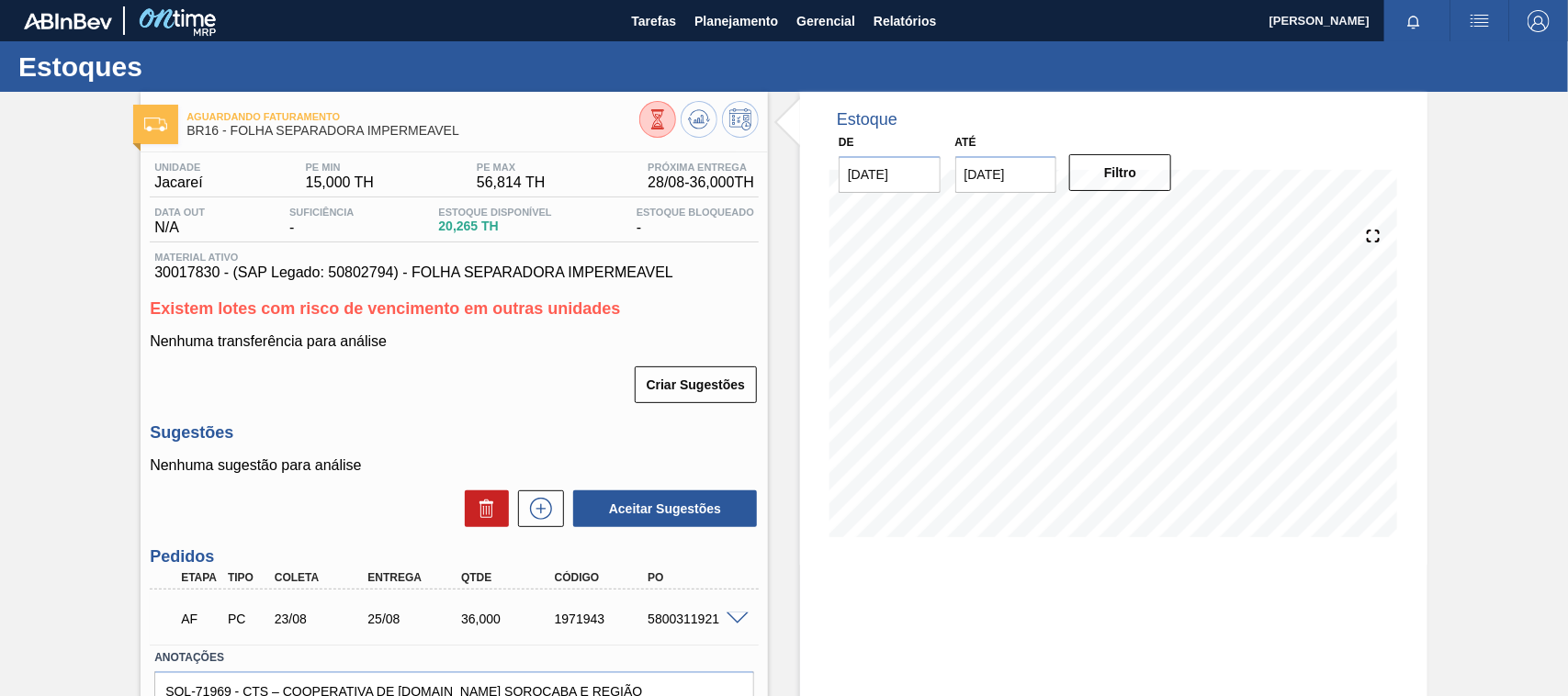
scroll to position [101, 0]
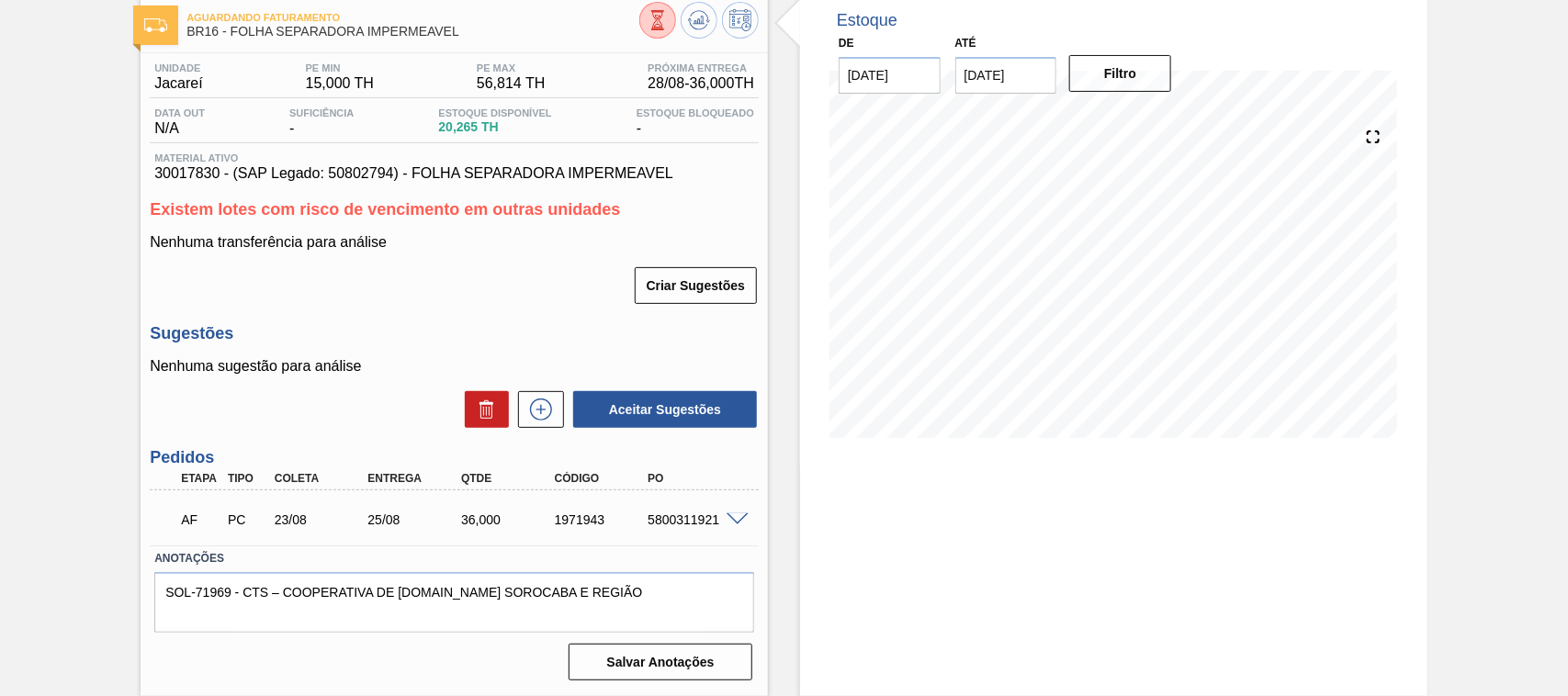
click at [728, 516] on span at bounding box center [737, 520] width 22 height 14
type input "Ok, reprogramado.[PERSON_NAME] dia 22/08."
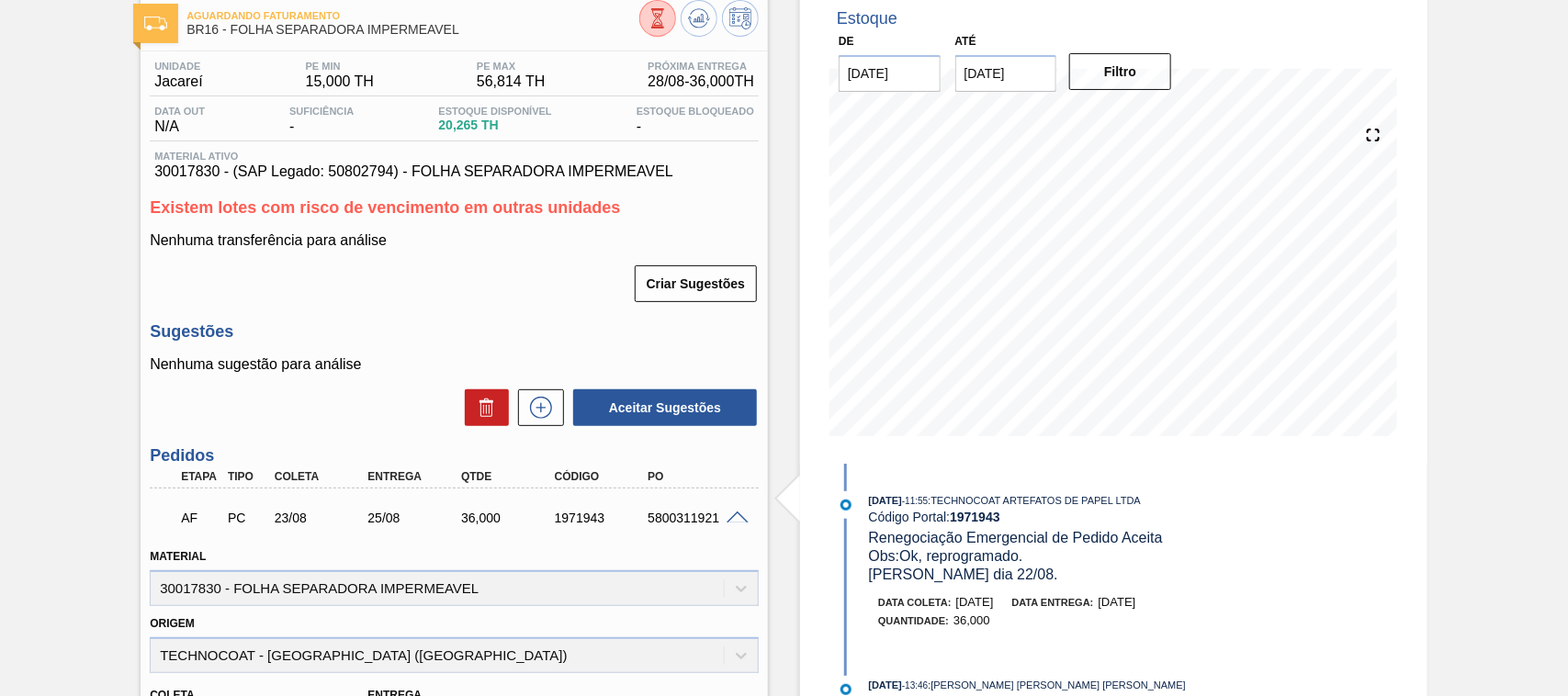
click at [650, 520] on div "5800311921" at bounding box center [695, 518] width 104 height 15
copy div "5800311921"
